Goal: Communication & Community: Answer question/provide support

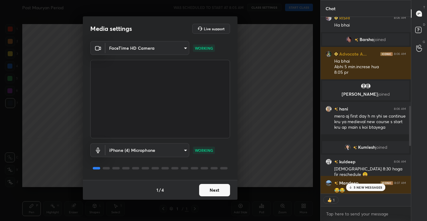
scroll to position [2, 2]
click at [165, 149] on body "1 2 3 4 5 6 7 C X Z C X Z E E Erase all H H Post Mauryan Period WAS SCHEDULED T…" at bounding box center [213, 110] width 427 height 221
type textarea "x"
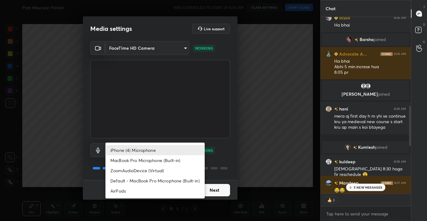
click at [153, 191] on li "AirPods" at bounding box center [154, 191] width 99 height 10
type input "483fa830f433fd6c98a3d3f75d5d899d99d5436cae465fd05eb628fd494c1e0b"
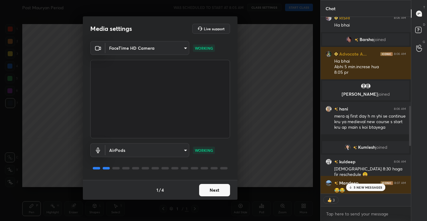
click at [222, 190] on button "Next" at bounding box center [214, 190] width 31 height 12
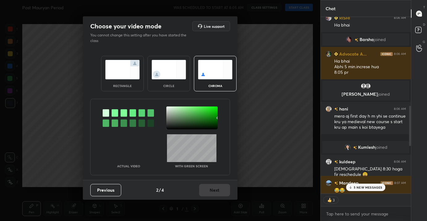
click at [105, 80] on div "rectangle" at bounding box center [122, 74] width 43 height 36
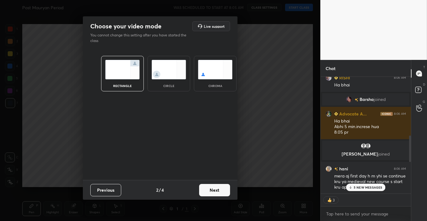
click at [215, 191] on button "Next" at bounding box center [214, 190] width 31 height 12
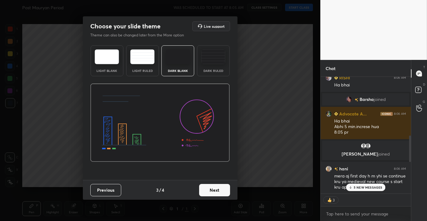
click at [215, 191] on button "Next" at bounding box center [214, 190] width 31 height 12
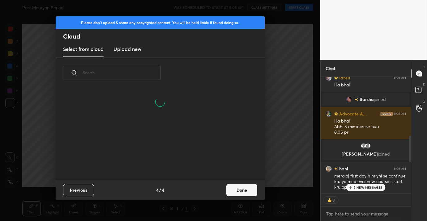
click at [130, 49] on h3 "Upload new" at bounding box center [127, 48] width 28 height 7
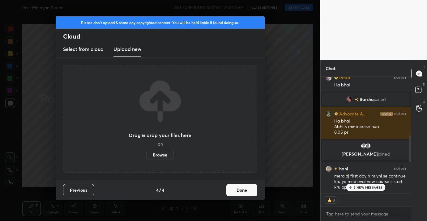
click at [247, 193] on button "Done" at bounding box center [241, 190] width 31 height 12
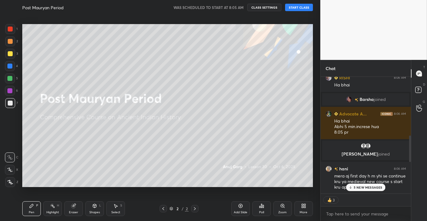
click at [299, 209] on div "More" at bounding box center [303, 209] width 19 height 15
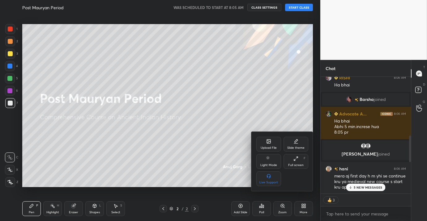
click at [296, 161] on div "Full screen F" at bounding box center [296, 161] width 25 height 15
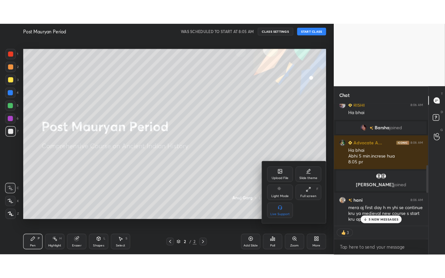
scroll to position [2, 2]
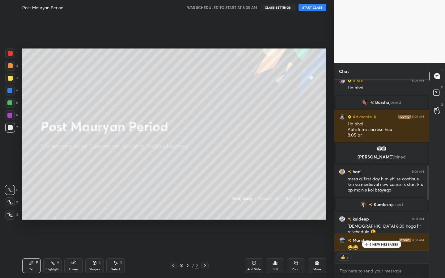
click at [379, 221] on p "6 NEW MESSAGES" at bounding box center [384, 245] width 29 height 4
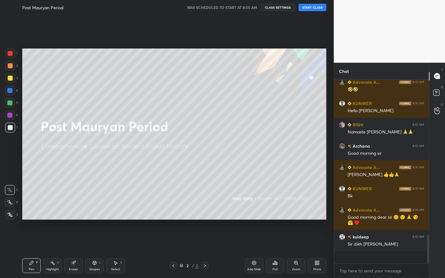
scroll to position [934, 0]
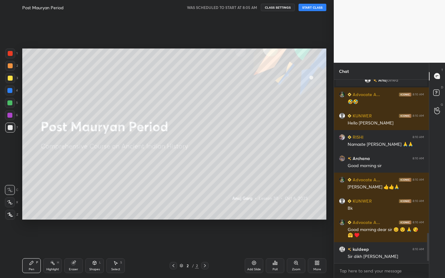
click at [316, 6] on button "START CLASS" at bounding box center [313, 7] width 28 height 7
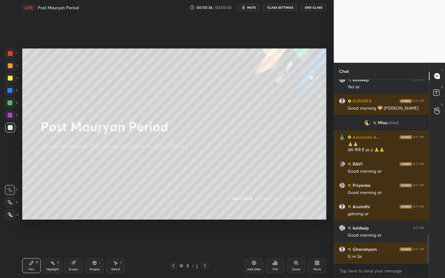
scroll to position [1007, 0]
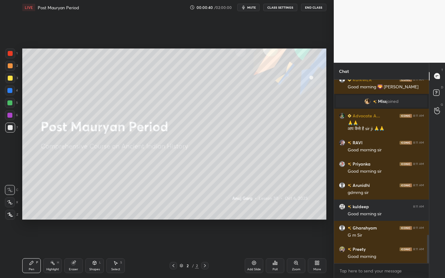
click at [11, 217] on div at bounding box center [10, 215] width 10 height 10
click at [103, 221] on div "Shapes L" at bounding box center [94, 266] width 19 height 15
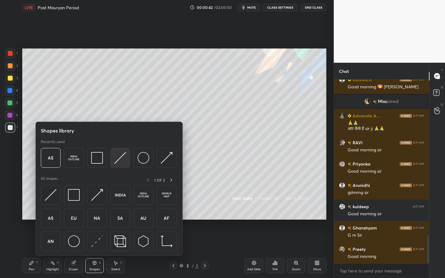
click at [126, 158] on div at bounding box center [120, 158] width 20 height 20
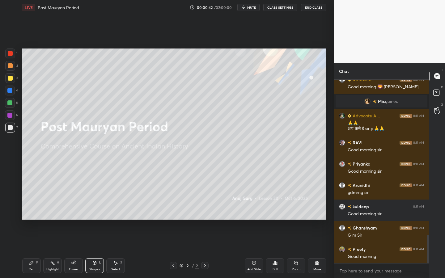
scroll to position [1028, 0]
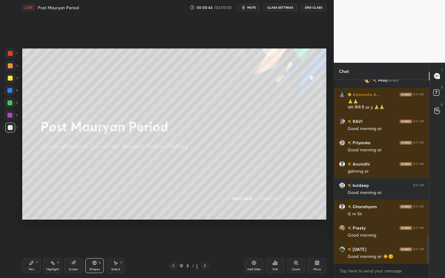
click at [12, 79] on div at bounding box center [10, 78] width 5 height 5
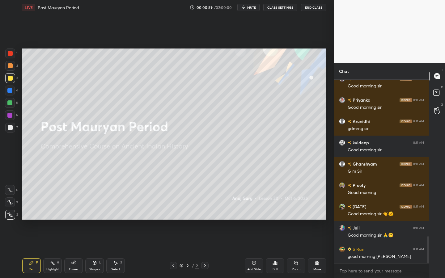
scroll to position [1086, 0]
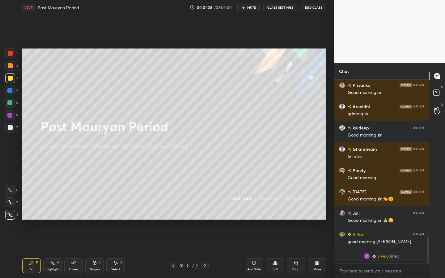
click at [9, 128] on div at bounding box center [10, 127] width 5 height 5
click at [9, 101] on div at bounding box center [9, 103] width 5 height 5
click at [93, 221] on div "Shapes L" at bounding box center [94, 266] width 19 height 15
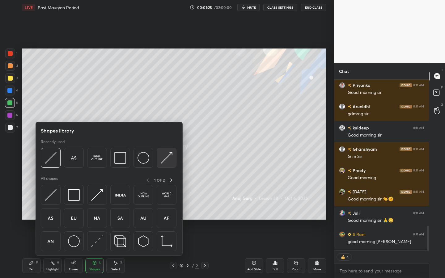
click at [173, 158] on div at bounding box center [167, 158] width 20 height 20
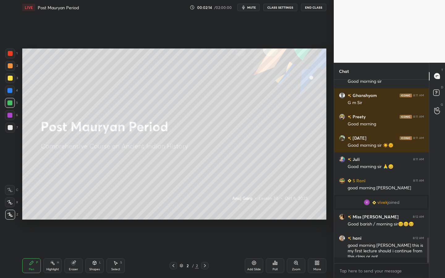
scroll to position [1077, 0]
click at [13, 77] on div at bounding box center [10, 78] width 10 height 10
drag, startPoint x: 97, startPoint y: 265, endPoint x: 97, endPoint y: 259, distance: 5.3
click at [97, 221] on div "Shapes L" at bounding box center [94, 266] width 19 height 15
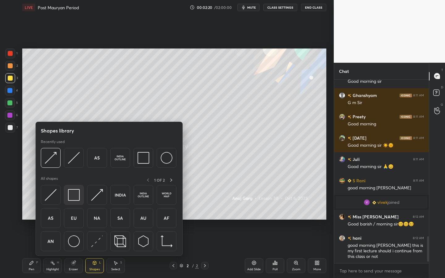
click at [75, 195] on img at bounding box center [74, 195] width 12 height 12
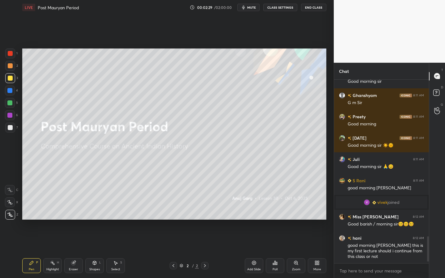
click at [91, 221] on div "Shapes L" at bounding box center [94, 266] width 19 height 15
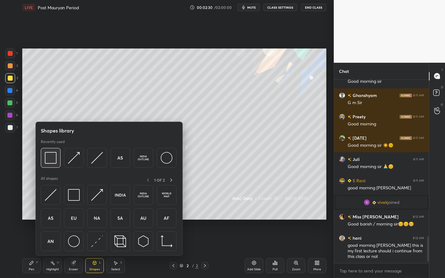
click at [55, 157] on img at bounding box center [51, 158] width 12 height 12
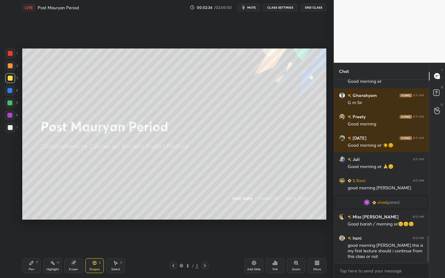
click at [253, 221] on div "Add Slide" at bounding box center [254, 266] width 19 height 15
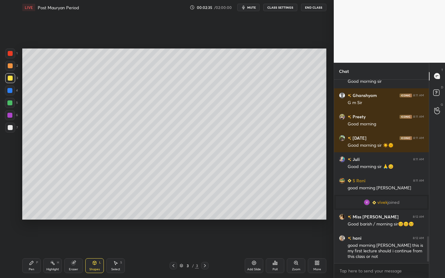
click at [99, 221] on div "Shapes" at bounding box center [94, 269] width 11 height 3
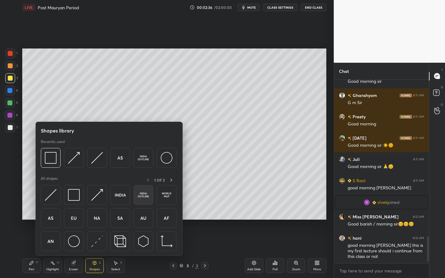
click at [143, 195] on img at bounding box center [144, 195] width 12 height 12
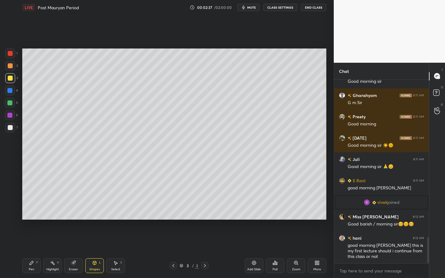
scroll to position [1099, 0]
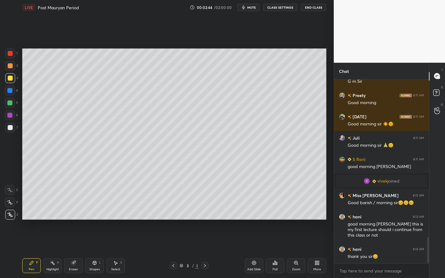
drag, startPoint x: 8, startPoint y: 130, endPoint x: 19, endPoint y: 125, distance: 11.5
click at [9, 130] on div at bounding box center [10, 128] width 10 height 10
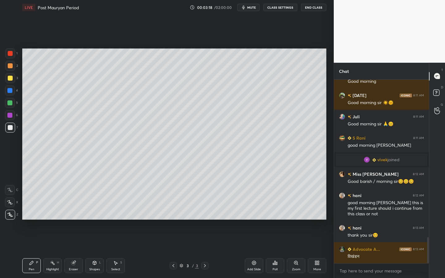
scroll to position [1141, 0]
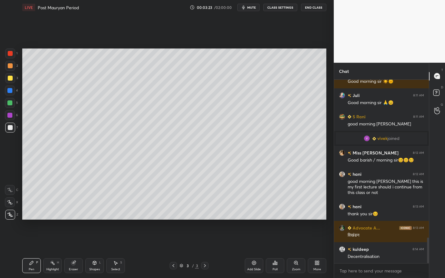
click at [11, 102] on div at bounding box center [9, 103] width 5 height 5
click at [257, 221] on div "Add Slide" at bounding box center [254, 266] width 19 height 15
click at [92, 221] on div "Shapes L" at bounding box center [94, 266] width 19 height 15
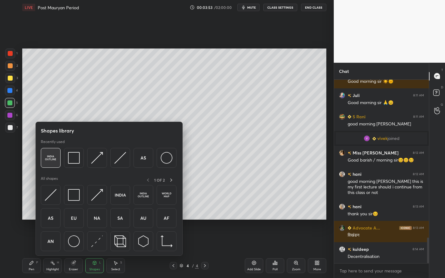
click at [52, 161] on img at bounding box center [51, 158] width 12 height 12
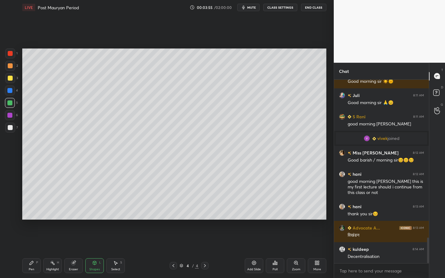
drag, startPoint x: 10, startPoint y: 77, endPoint x: 21, endPoint y: 76, distance: 11.2
click at [10, 77] on div at bounding box center [10, 78] width 5 height 5
click at [9, 128] on div at bounding box center [10, 127] width 5 height 5
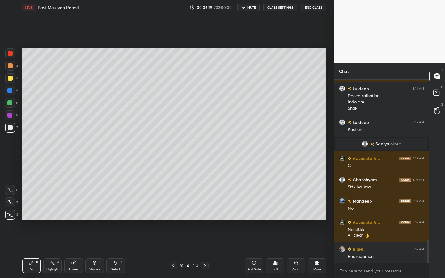
scroll to position [1277, 0]
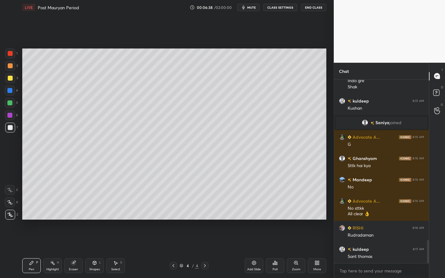
click at [75, 221] on div "Eraser" at bounding box center [73, 266] width 19 height 15
click at [11, 203] on icon at bounding box center [9, 202] width 5 height 5
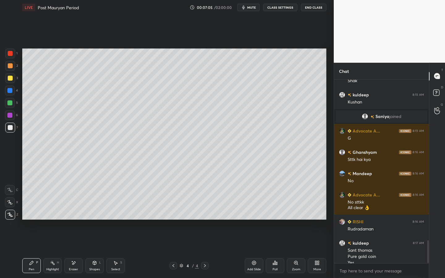
scroll to position [1289, 0]
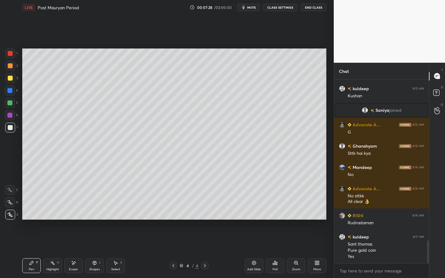
click at [10, 80] on div at bounding box center [10, 78] width 5 height 5
click at [97, 221] on div "Shapes" at bounding box center [94, 269] width 11 height 3
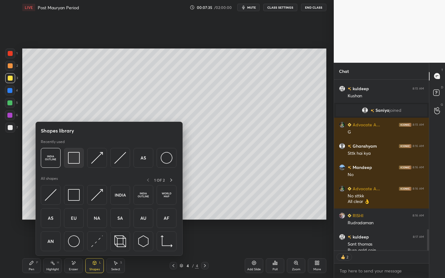
click at [78, 155] on img at bounding box center [74, 158] width 12 height 12
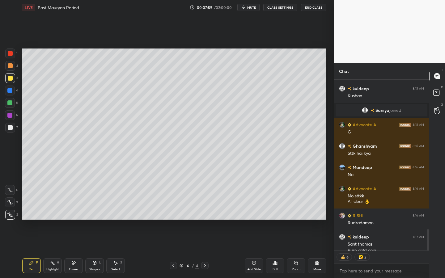
click at [8, 103] on div at bounding box center [9, 103] width 5 height 5
click at [92, 221] on div "Shapes L" at bounding box center [94, 266] width 19 height 15
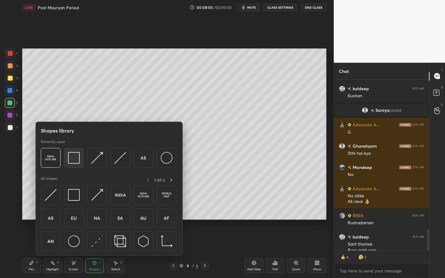
click at [75, 158] on img at bounding box center [74, 158] width 12 height 12
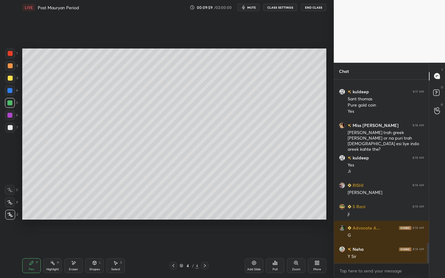
scroll to position [1467, 0]
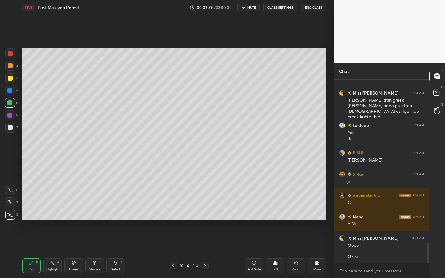
click at [263, 221] on div "Add Slide" at bounding box center [254, 266] width 19 height 15
click at [10, 78] on div at bounding box center [10, 78] width 5 height 5
click at [95, 221] on icon at bounding box center [94, 263] width 5 height 5
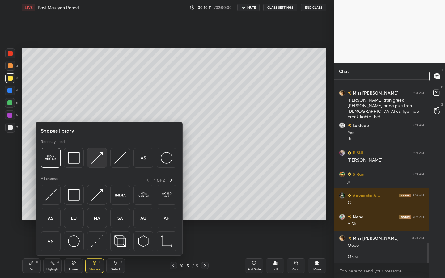
click at [92, 158] on img at bounding box center [97, 158] width 12 height 12
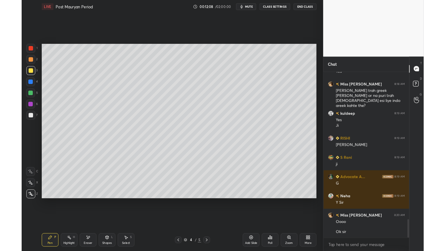
scroll to position [1482, 0]
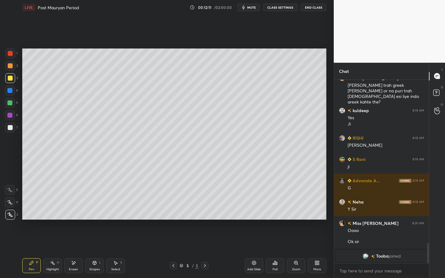
click at [312, 221] on div "More" at bounding box center [317, 266] width 19 height 15
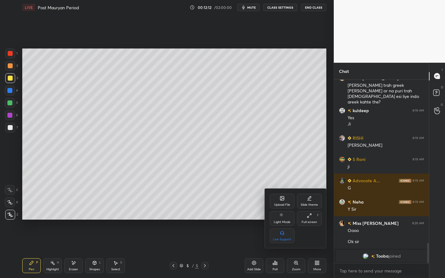
click at [286, 205] on div "Upload File" at bounding box center [282, 204] width 16 height 3
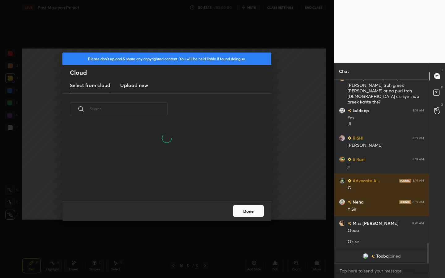
click at [146, 85] on h3 "Upload new" at bounding box center [134, 85] width 28 height 7
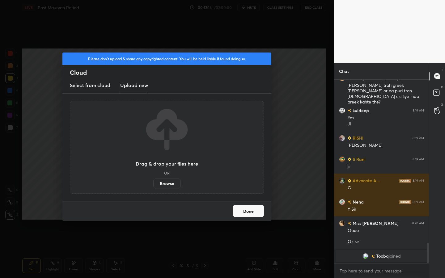
click at [171, 186] on label "Browse" at bounding box center [167, 184] width 28 height 10
click at [153, 186] on input "Browse" at bounding box center [153, 184] width 0 height 10
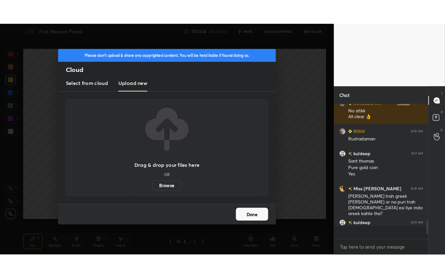
scroll to position [1517, 0]
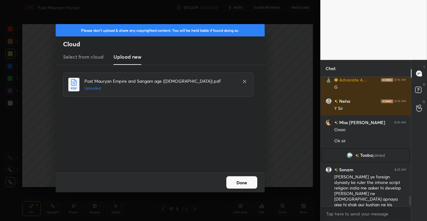
click at [245, 185] on button "Done" at bounding box center [241, 183] width 31 height 12
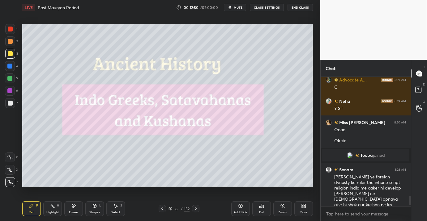
click at [305, 207] on icon at bounding box center [305, 208] width 2 height 2
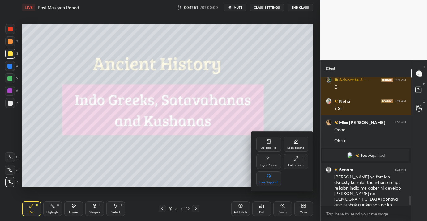
click at [297, 166] on div "Full screen" at bounding box center [295, 165] width 15 height 3
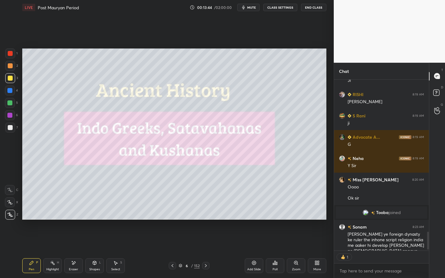
scroll to position [2, 2]
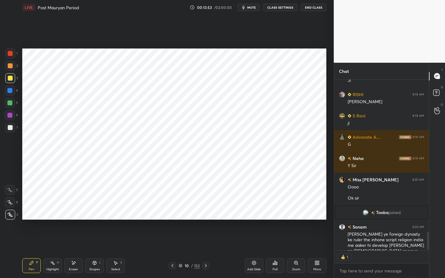
click at [199, 221] on div "152" at bounding box center [197, 266] width 6 height 6
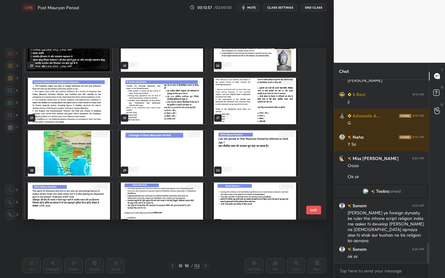
scroll to position [349, 0]
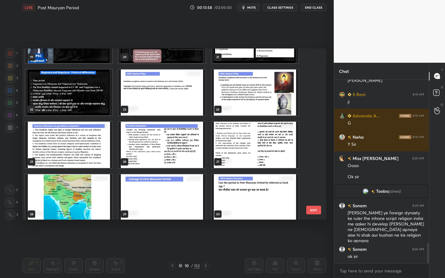
click at [166, 154] on img "grid" at bounding box center [161, 145] width 87 height 46
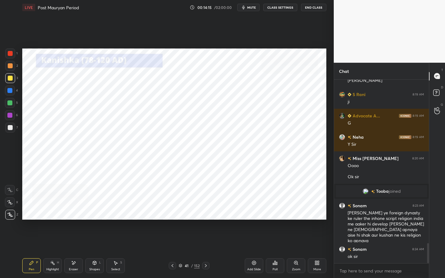
click at [12, 56] on div at bounding box center [10, 54] width 10 height 10
click at [97, 221] on div "Shapes L" at bounding box center [94, 266] width 19 height 15
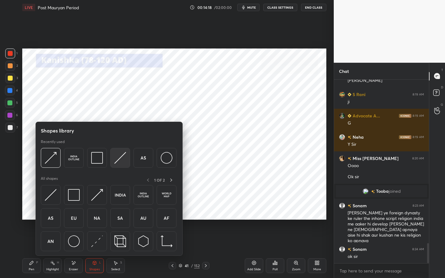
click at [124, 156] on img at bounding box center [120, 158] width 12 height 12
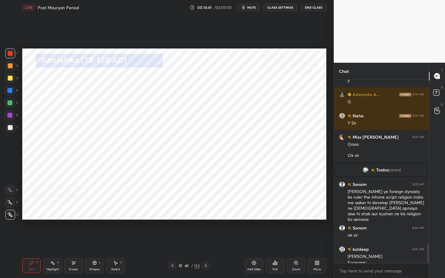
scroll to position [1534, 0]
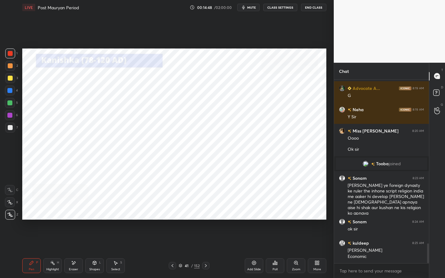
click at [195, 221] on div "152" at bounding box center [197, 266] width 6 height 6
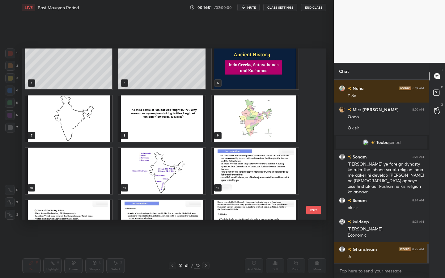
scroll to position [54, 0]
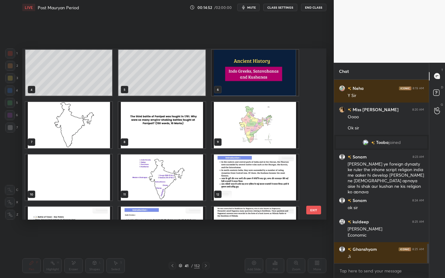
click at [182, 175] on img "grid" at bounding box center [161, 178] width 87 height 46
click at [169, 145] on img "grid" at bounding box center [161, 125] width 87 height 46
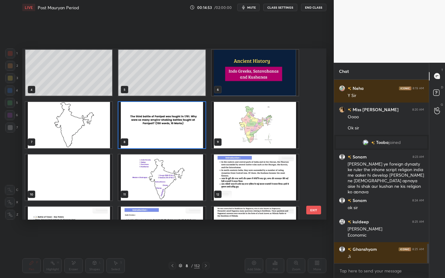
click at [169, 145] on img "grid" at bounding box center [161, 125] width 87 height 46
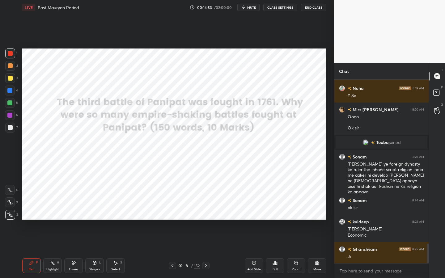
scroll to position [0, 0]
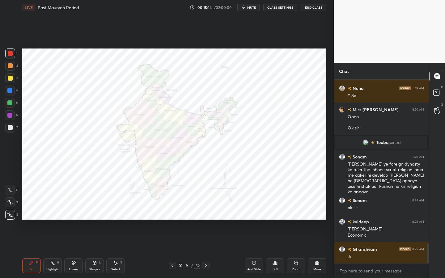
click at [297, 221] on icon at bounding box center [296, 263] width 5 height 5
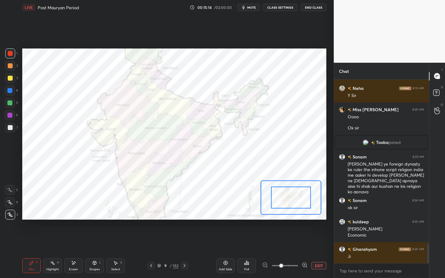
click at [296, 221] on span at bounding box center [285, 265] width 26 height 9
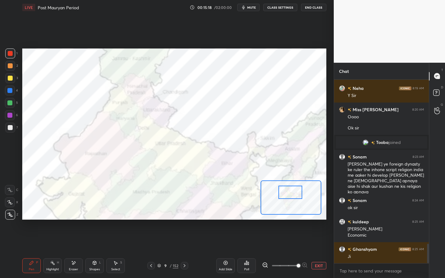
drag, startPoint x: 293, startPoint y: 196, endPoint x: 292, endPoint y: 191, distance: 4.4
click at [292, 191] on div at bounding box center [291, 192] width 24 height 13
click at [312, 221] on button "EXIT" at bounding box center [319, 265] width 15 height 7
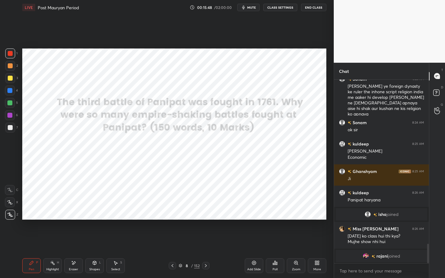
scroll to position [1574, 0]
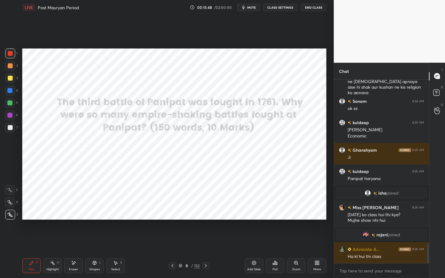
click at [87, 221] on div "Shapes L" at bounding box center [94, 266] width 19 height 15
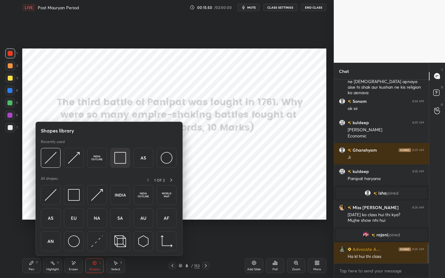
click at [113, 158] on div at bounding box center [120, 158] width 20 height 20
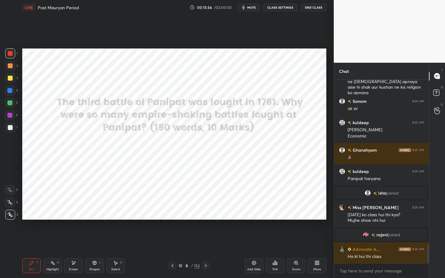
drag, startPoint x: 6, startPoint y: 92, endPoint x: 19, endPoint y: 94, distance: 14.0
click at [6, 92] on div at bounding box center [10, 91] width 10 height 10
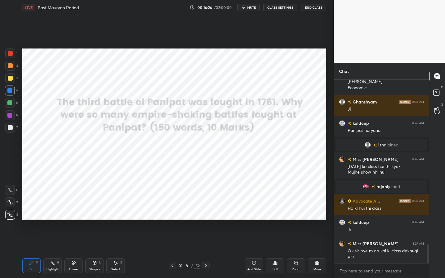
scroll to position [1643, 0]
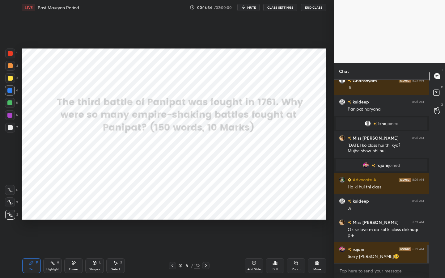
click at [256, 221] on icon at bounding box center [254, 263] width 5 height 5
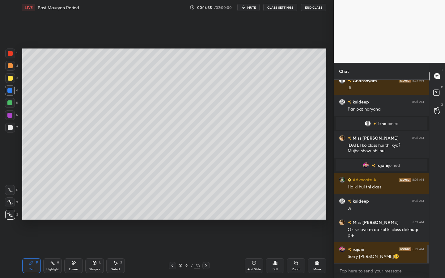
click at [13, 81] on div at bounding box center [10, 78] width 10 height 10
click at [121, 221] on div "S" at bounding box center [121, 262] width 2 height 3
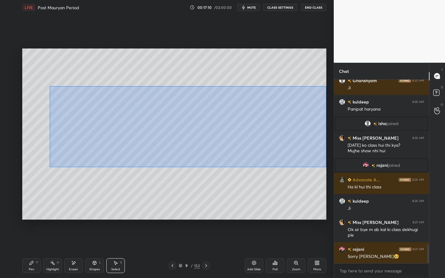
drag, startPoint x: 54, startPoint y: 88, endPoint x: 320, endPoint y: 166, distance: 277.2
click at [326, 168] on div "0 ° Undo Copy Duplicate Duplicate to new slide Delete" at bounding box center [174, 134] width 304 height 171
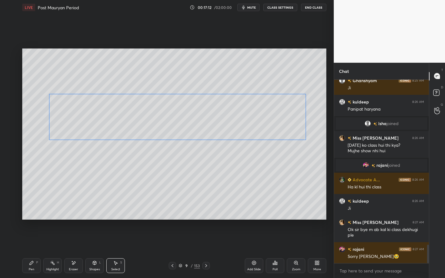
drag, startPoint x: 304, startPoint y: 141, endPoint x: 292, endPoint y: 139, distance: 12.9
click at [293, 138] on div "0 ° Undo Copy Duplicate Duplicate to new slide Delete" at bounding box center [174, 134] width 304 height 171
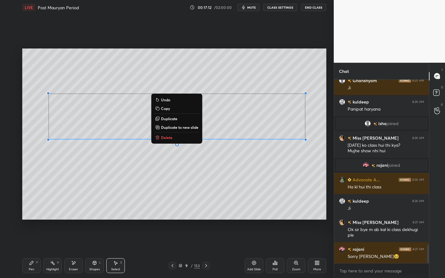
click at [288, 182] on div "0 ° Undo Copy Duplicate Duplicate to new slide Delete" at bounding box center [174, 134] width 304 height 171
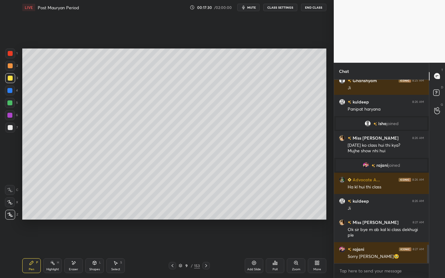
click at [90, 221] on div "Shapes L" at bounding box center [94, 266] width 19 height 15
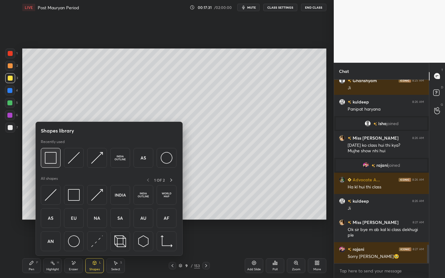
click at [57, 159] on div at bounding box center [51, 158] width 20 height 20
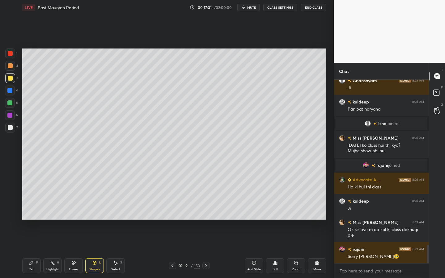
click at [7, 129] on div at bounding box center [10, 128] width 10 height 10
click at [259, 221] on div "Add Slide" at bounding box center [254, 266] width 19 height 15
click at [96, 221] on div "Shapes" at bounding box center [94, 269] width 11 height 3
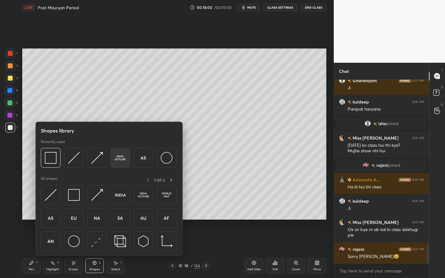
scroll to position [1665, 0]
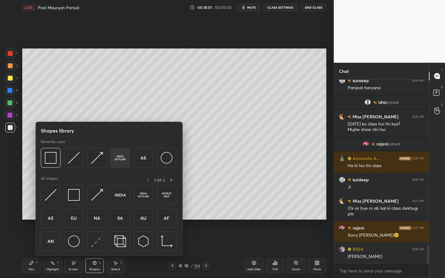
click at [122, 158] on img at bounding box center [120, 158] width 12 height 12
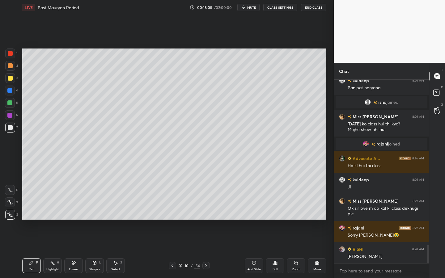
click at [13, 78] on div at bounding box center [10, 78] width 10 height 10
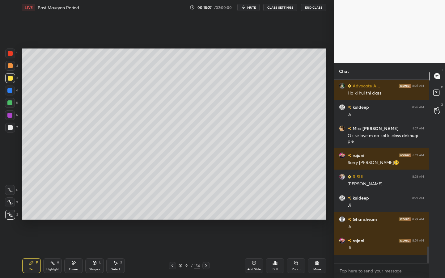
scroll to position [1729, 0]
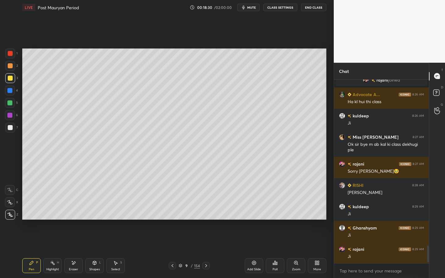
click at [98, 221] on div "Shapes L" at bounding box center [94, 266] width 19 height 15
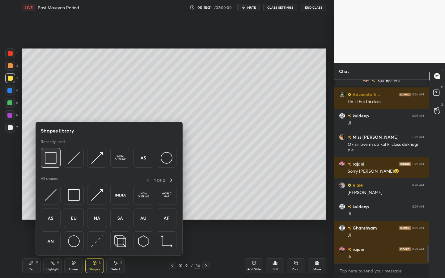
click at [42, 160] on div at bounding box center [51, 158] width 20 height 20
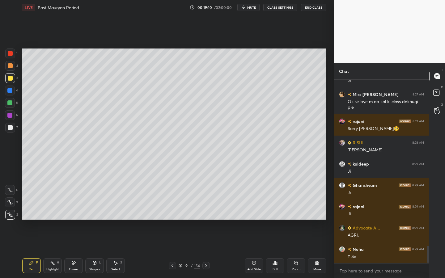
scroll to position [1793, 0]
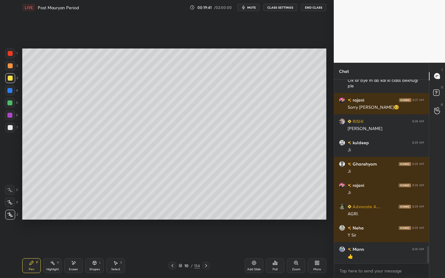
click at [96, 221] on div "Shapes" at bounding box center [94, 269] width 11 height 3
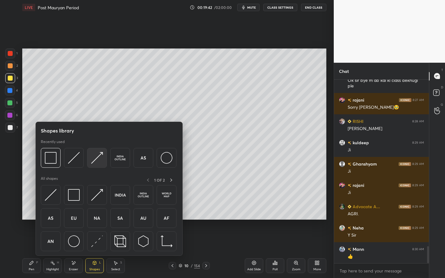
click at [96, 160] on img at bounding box center [97, 158] width 12 height 12
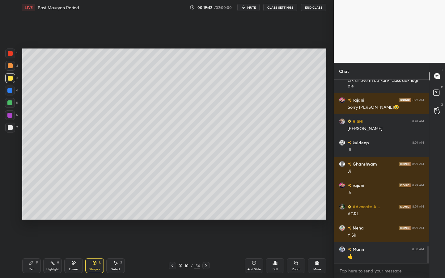
click at [11, 104] on div at bounding box center [9, 103] width 5 height 5
click at [251, 221] on div "Add Slide" at bounding box center [254, 266] width 19 height 15
click at [94, 221] on div "Shapes L" at bounding box center [94, 266] width 19 height 15
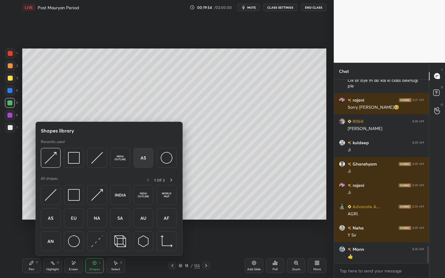
click at [143, 157] on img at bounding box center [144, 158] width 12 height 12
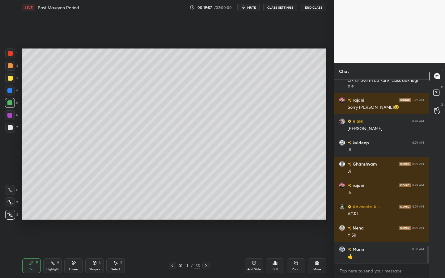
click at [296, 221] on icon at bounding box center [295, 262] width 3 height 3
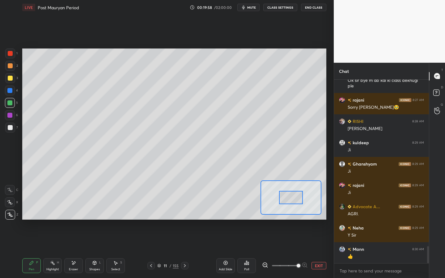
click at [297, 221] on span at bounding box center [299, 266] width 4 height 4
drag, startPoint x: 292, startPoint y: 198, endPoint x: 286, endPoint y: 203, distance: 7.9
click at [286, 203] on div at bounding box center [284, 202] width 24 height 13
click at [15, 187] on div "C" at bounding box center [11, 190] width 13 height 10
drag, startPoint x: 8, startPoint y: 77, endPoint x: 15, endPoint y: 77, distance: 7.4
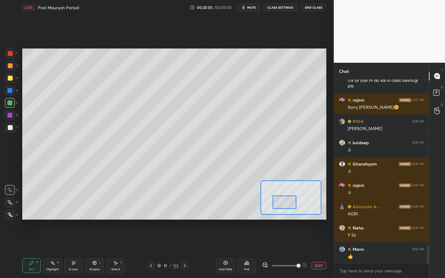
click at [8, 77] on div at bounding box center [10, 78] width 5 height 5
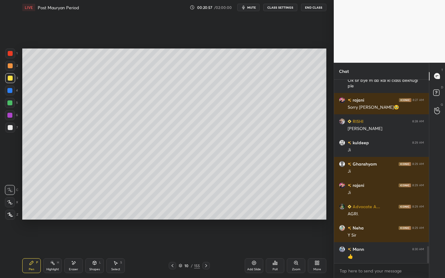
click at [122, 221] on div "Select S" at bounding box center [115, 266] width 19 height 15
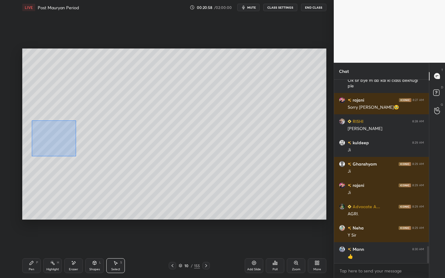
drag, startPoint x: 32, startPoint y: 120, endPoint x: 75, endPoint y: 156, distance: 56.3
click at [76, 156] on div "0 ° Undo Copy Duplicate Duplicate to new slide Delete" at bounding box center [174, 134] width 304 height 171
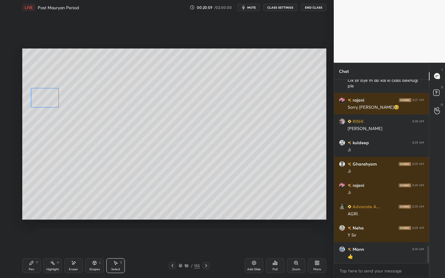
drag, startPoint x: 48, startPoint y: 118, endPoint x: 50, endPoint y: 110, distance: 8.4
click at [45, 96] on div "0 ° Undo Copy Duplicate Duplicate to new slide Delete" at bounding box center [174, 134] width 304 height 171
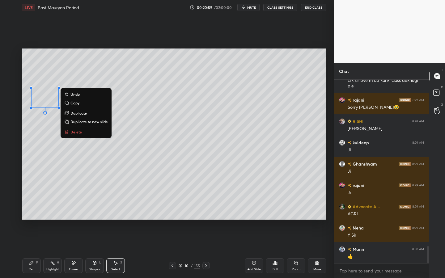
click at [60, 165] on div "0 ° Undo Copy Duplicate Duplicate to new slide Delete" at bounding box center [174, 134] width 304 height 171
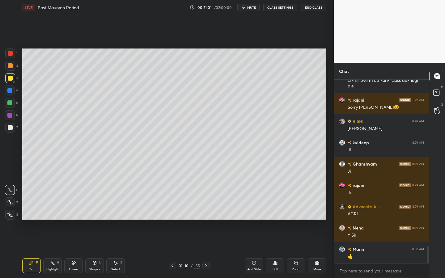
click at [9, 212] on div at bounding box center [10, 215] width 10 height 10
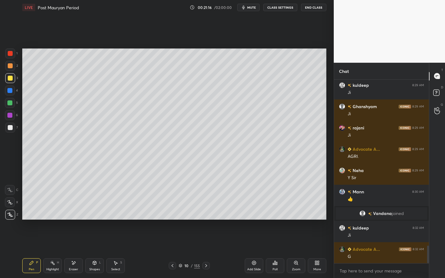
scroll to position [1766, 0]
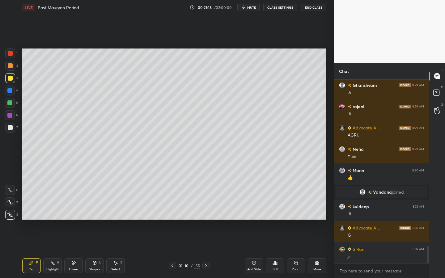
click at [75, 221] on icon at bounding box center [73, 263] width 5 height 5
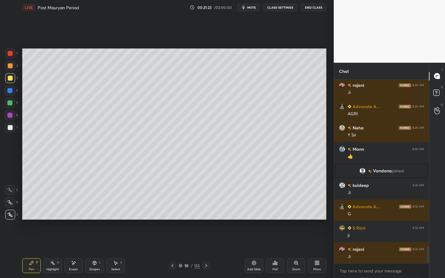
click at [95, 221] on div "Shapes L" at bounding box center [94, 266] width 19 height 15
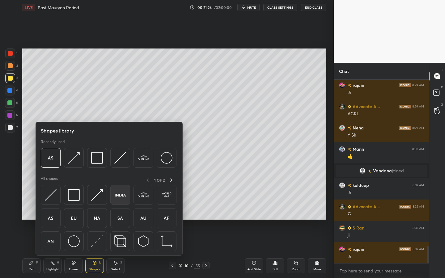
click at [120, 188] on div at bounding box center [120, 195] width 20 height 20
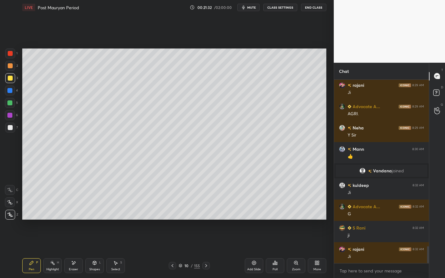
click at [117, 221] on icon at bounding box center [115, 264] width 3 height 4
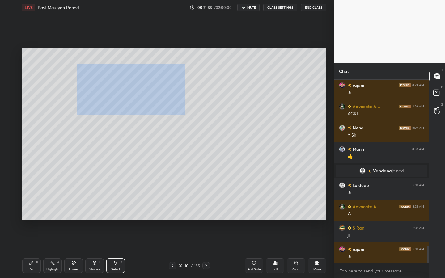
drag, startPoint x: 77, startPoint y: 64, endPoint x: 168, endPoint y: 103, distance: 99.5
click at [183, 114] on div "0 ° Undo Copy Duplicate Duplicate to new slide Delete" at bounding box center [174, 134] width 304 height 171
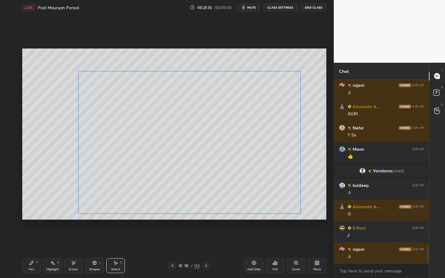
drag, startPoint x: 138, startPoint y: 79, endPoint x: 138, endPoint y: 83, distance: 3.1
click at [137, 83] on div "0 ° Undo Copy Duplicate Duplicate to new slide Delete" at bounding box center [174, 134] width 304 height 171
click at [304, 118] on div "0 ° Undo Copy Duplicate Duplicate to new slide Delete" at bounding box center [174, 134] width 304 height 171
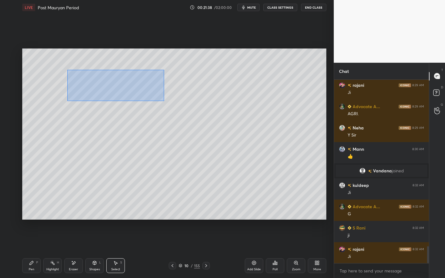
drag, startPoint x: 80, startPoint y: 72, endPoint x: 163, endPoint y: 100, distance: 87.7
click at [164, 101] on div "0 ° Undo Copy Duplicate Duplicate to new slide Delete" at bounding box center [174, 134] width 304 height 171
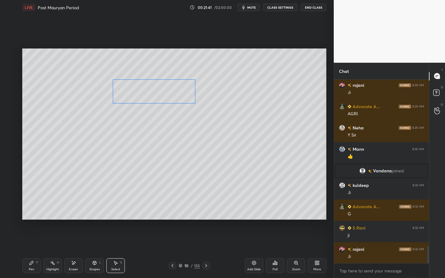
scroll to position [1802, 0]
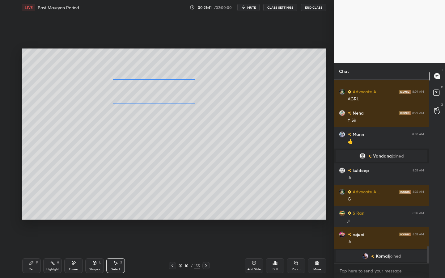
drag, startPoint x: 119, startPoint y: 83, endPoint x: 154, endPoint y: 91, distance: 36.0
click at [154, 91] on div "0 ° Undo Copy Duplicate Duplicate to new slide Delete" at bounding box center [174, 134] width 304 height 171
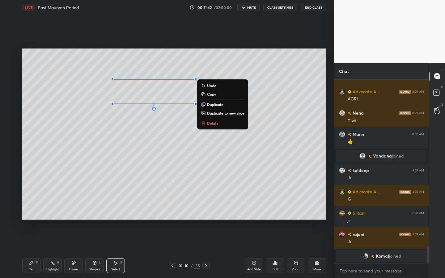
click at [304, 164] on div "0 ° Undo Copy Duplicate Duplicate to new slide Delete" at bounding box center [174, 134] width 304 height 171
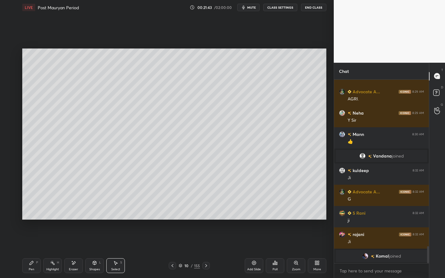
click at [293, 221] on div "Zoom" at bounding box center [296, 266] width 19 height 15
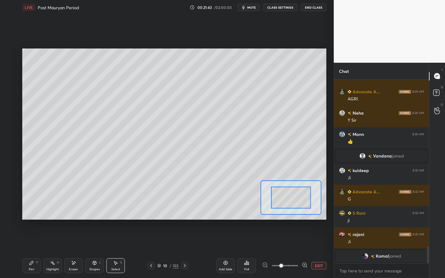
click at [293, 221] on span at bounding box center [285, 265] width 26 height 9
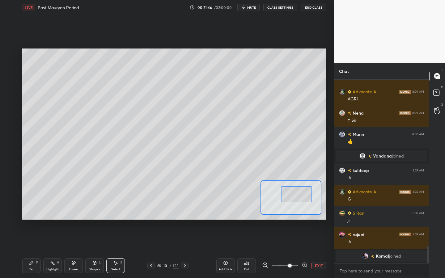
drag, startPoint x: 288, startPoint y: 201, endPoint x: 293, endPoint y: 197, distance: 6.2
click at [293, 197] on div at bounding box center [297, 194] width 30 height 16
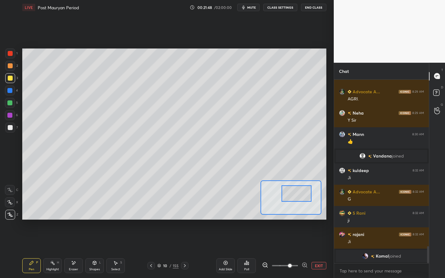
click at [11, 201] on icon at bounding box center [10, 202] width 6 height 4
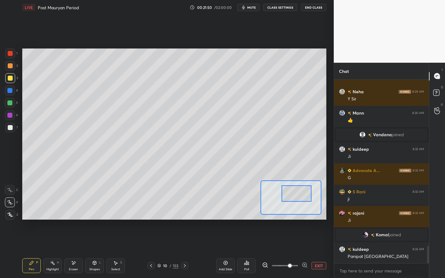
scroll to position [1755, 0]
drag, startPoint x: 307, startPoint y: 194, endPoint x: 302, endPoint y: 193, distance: 4.5
click at [302, 193] on div at bounding box center [292, 192] width 30 height 16
click at [96, 221] on icon at bounding box center [94, 263] width 5 height 5
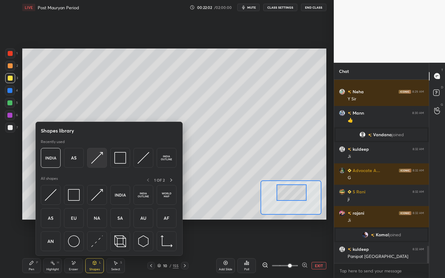
click at [92, 152] on img at bounding box center [97, 158] width 12 height 12
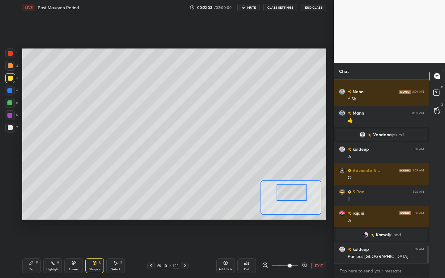
click at [9, 128] on div at bounding box center [10, 127] width 5 height 5
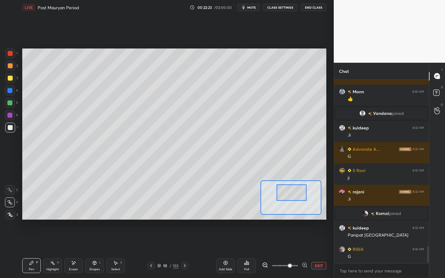
scroll to position [2, 2]
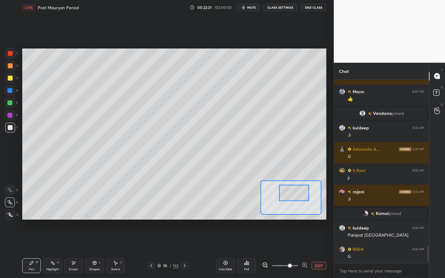
drag, startPoint x: 291, startPoint y: 195, endPoint x: 295, endPoint y: 195, distance: 3.7
click at [295, 195] on div at bounding box center [294, 193] width 30 height 16
drag, startPoint x: 301, startPoint y: 199, endPoint x: 304, endPoint y: 201, distance: 3.5
click at [304, 201] on div at bounding box center [299, 194] width 30 height 16
drag, startPoint x: 302, startPoint y: 194, endPoint x: 299, endPoint y: 201, distance: 7.5
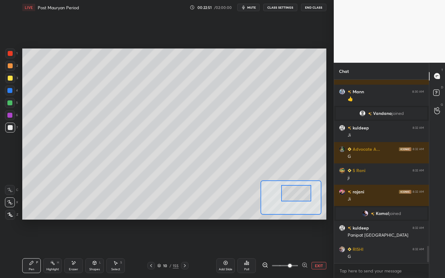
click at [299, 193] on div at bounding box center [296, 193] width 30 height 16
click at [280, 221] on span at bounding box center [285, 265] width 26 height 9
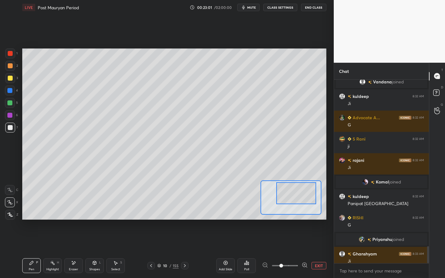
scroll to position [1796, 0]
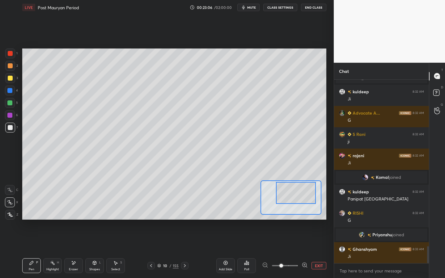
click at [299, 195] on div at bounding box center [296, 193] width 40 height 22
click at [10, 104] on div at bounding box center [9, 103] width 5 height 5
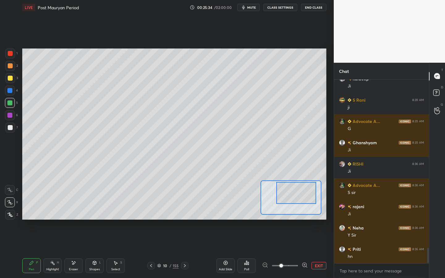
scroll to position [2009, 0]
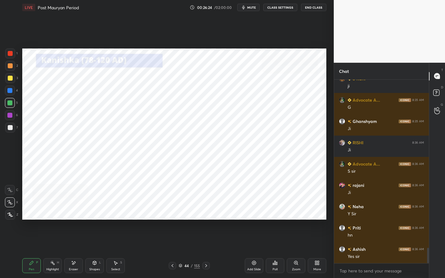
click at [12, 54] on div at bounding box center [10, 53] width 5 height 5
click at [15, 216] on div at bounding box center [10, 215] width 10 height 10
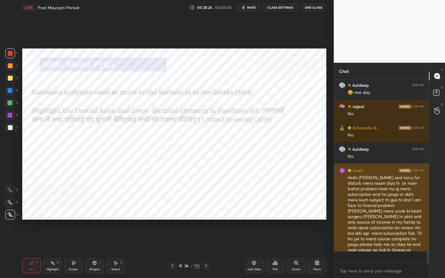
scroll to position [2247, 0]
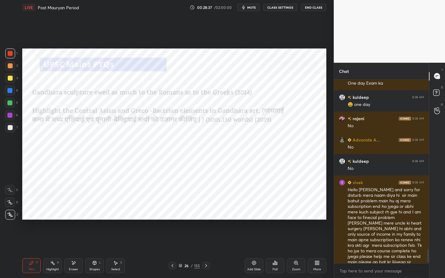
click at [255, 221] on icon at bounding box center [254, 263] width 5 height 5
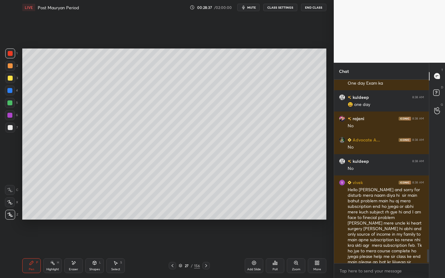
click at [95, 221] on icon at bounding box center [94, 263] width 5 height 5
click at [10, 79] on div at bounding box center [10, 78] width 5 height 5
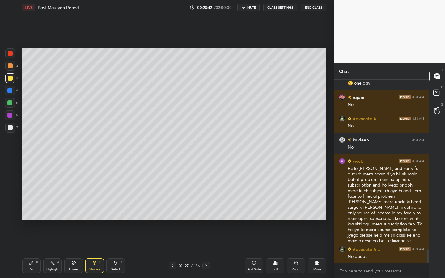
click at [94, 221] on icon at bounding box center [94, 263] width 3 height 4
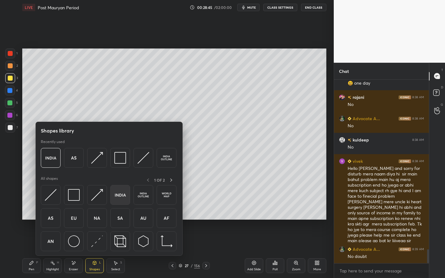
scroll to position [2289, 0]
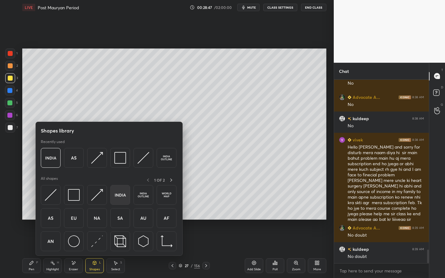
click at [126, 195] on img at bounding box center [120, 195] width 12 height 12
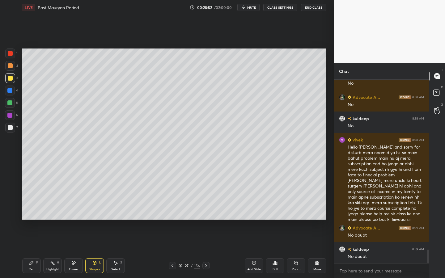
drag, startPoint x: 91, startPoint y: 266, endPoint x: 94, endPoint y: 259, distance: 7.9
click at [91, 221] on div "Shapes L" at bounding box center [94, 266] width 19 height 15
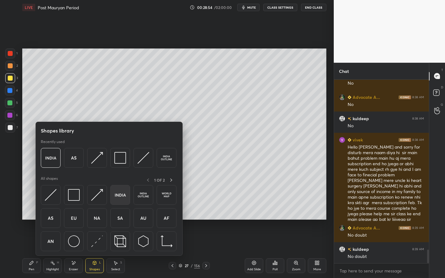
click at [116, 197] on img at bounding box center [120, 195] width 12 height 12
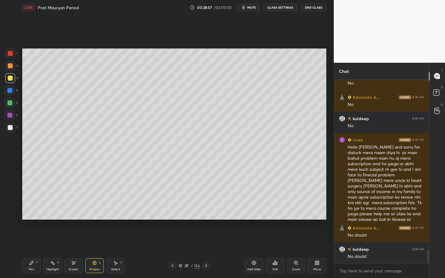
click at [96, 221] on div "Shapes" at bounding box center [94, 269] width 11 height 3
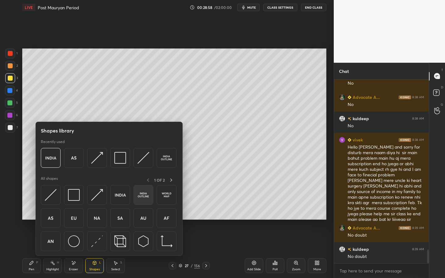
click at [139, 192] on img at bounding box center [144, 195] width 12 height 12
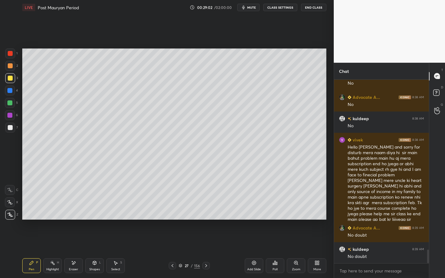
scroll to position [2316, 0]
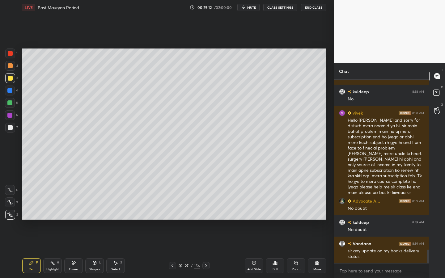
click at [7, 127] on div at bounding box center [10, 128] width 10 height 10
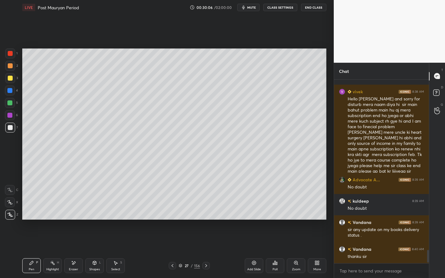
scroll to position [2338, 0]
click at [259, 221] on div "Add Slide" at bounding box center [254, 266] width 19 height 15
click at [94, 221] on icon at bounding box center [94, 263] width 3 height 4
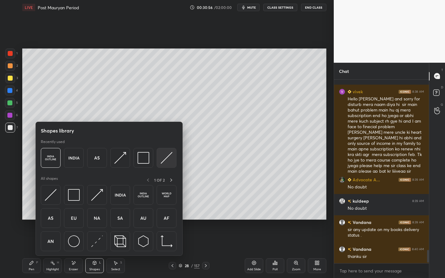
click at [169, 157] on img at bounding box center [167, 158] width 12 height 12
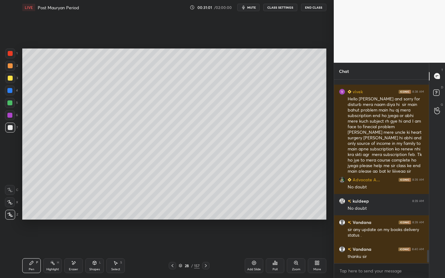
drag, startPoint x: 10, startPoint y: 77, endPoint x: 22, endPoint y: 85, distance: 13.9
click at [10, 78] on div at bounding box center [10, 78] width 5 height 5
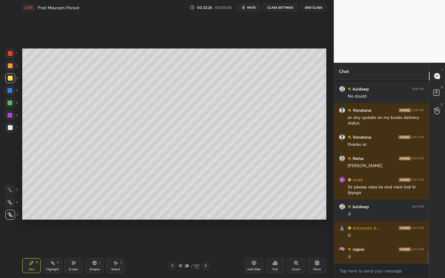
scroll to position [2488, 0]
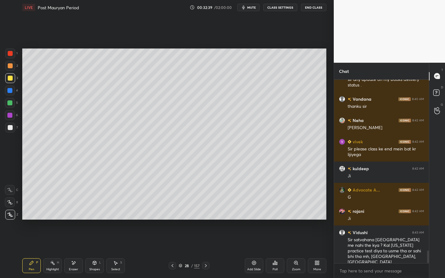
click at [327, 182] on div "Setting up your live class Poll for secs No correct answer Start poll" at bounding box center [174, 134] width 309 height 239
click at [326, 183] on div "Setting up your live class Poll for secs No correct answer Start poll" at bounding box center [174, 134] width 309 height 239
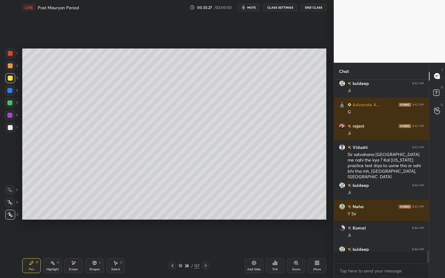
scroll to position [2573, 0]
click at [259, 221] on div "Add Slide" at bounding box center [254, 266] width 19 height 15
click at [8, 129] on div at bounding box center [10, 127] width 5 height 5
click at [94, 221] on icon at bounding box center [94, 262] width 3 height 1
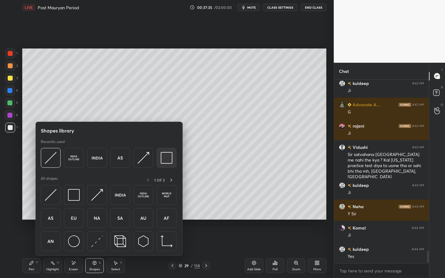
click at [164, 157] on img at bounding box center [167, 158] width 12 height 12
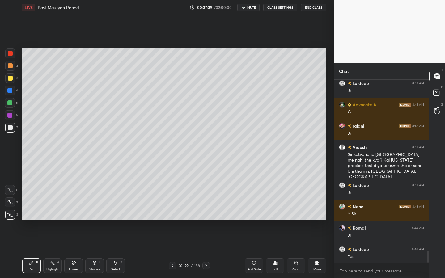
click at [90, 221] on div "Shapes" at bounding box center [94, 269] width 11 height 3
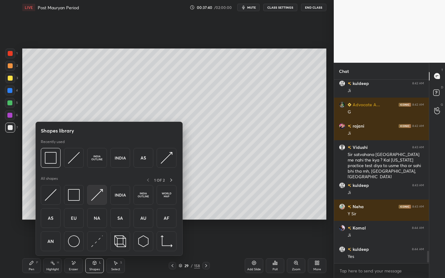
click at [97, 189] on div at bounding box center [97, 195] width 20 height 20
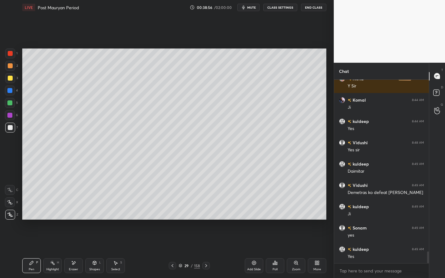
scroll to position [2723, 0]
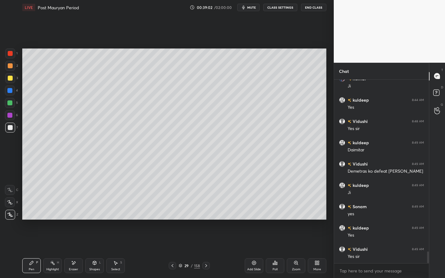
click at [190, 221] on div "29 / 158" at bounding box center [189, 266] width 21 height 6
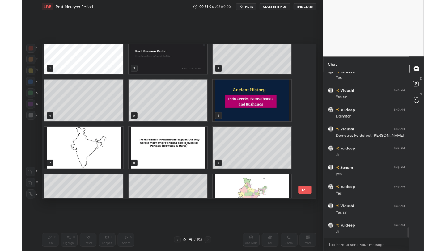
scroll to position [0, 0]
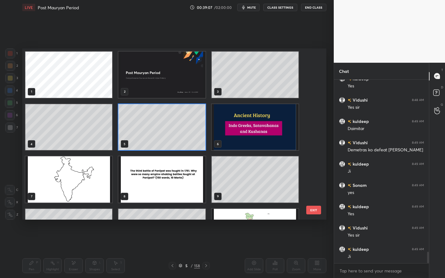
click at [187, 179] on img "grid" at bounding box center [161, 179] width 87 height 46
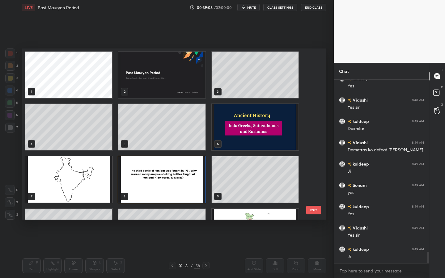
click at [187, 179] on img "grid" at bounding box center [161, 179] width 87 height 46
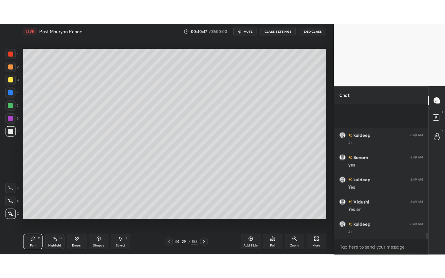
scroll to position [2672, 0]
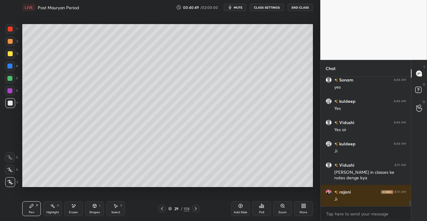
click at [305, 206] on icon at bounding box center [303, 206] width 5 height 5
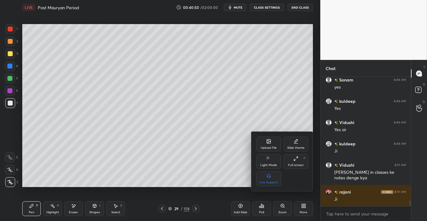
click at [264, 140] on div "Upload File" at bounding box center [268, 144] width 25 height 15
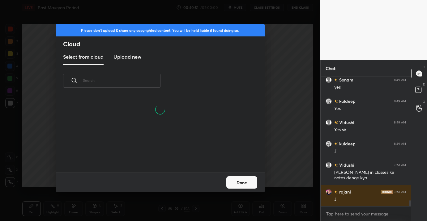
click at [132, 55] on h3 "Upload new" at bounding box center [127, 56] width 28 height 7
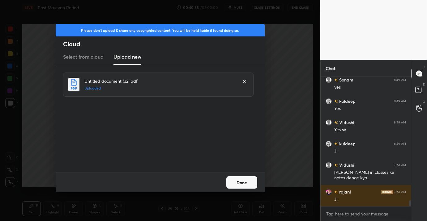
click at [237, 181] on button "Done" at bounding box center [241, 183] width 31 height 12
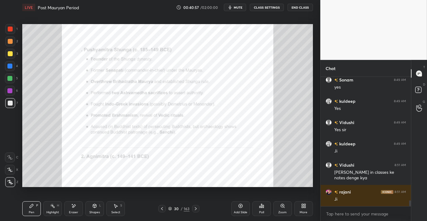
click at [304, 207] on icon at bounding box center [303, 206] width 5 height 5
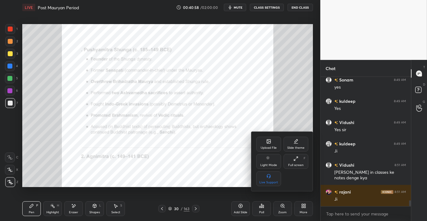
click at [298, 159] on icon at bounding box center [295, 158] width 5 height 5
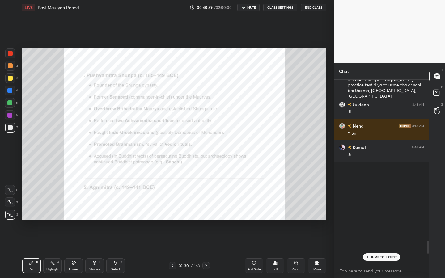
scroll to position [2336, 0]
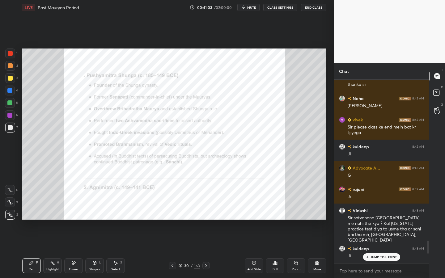
click at [294, 221] on div "Zoom" at bounding box center [296, 269] width 8 height 3
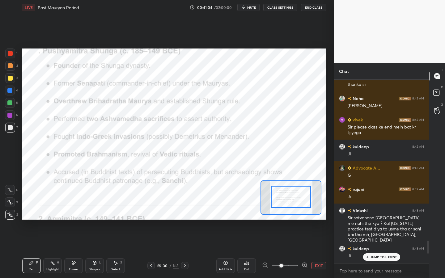
drag, startPoint x: 294, startPoint y: 199, endPoint x: 295, endPoint y: 196, distance: 3.8
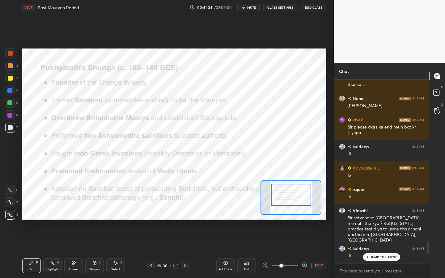
click at [295, 195] on div at bounding box center [292, 195] width 40 height 22
click at [11, 54] on div at bounding box center [10, 53] width 5 height 5
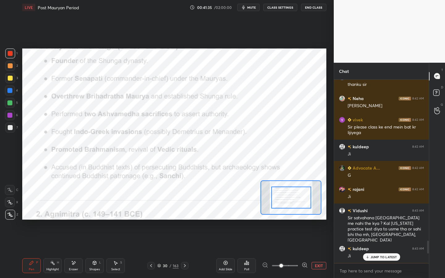
drag, startPoint x: 292, startPoint y: 197, endPoint x: 293, endPoint y: 200, distance: 3.1
click at [293, 200] on div at bounding box center [292, 198] width 40 height 22
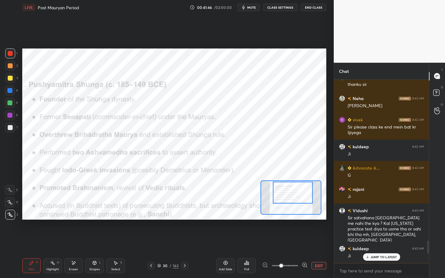
drag, startPoint x: 291, startPoint y: 200, endPoint x: 293, endPoint y: 195, distance: 5.1
click at [293, 195] on div at bounding box center [293, 193] width 40 height 22
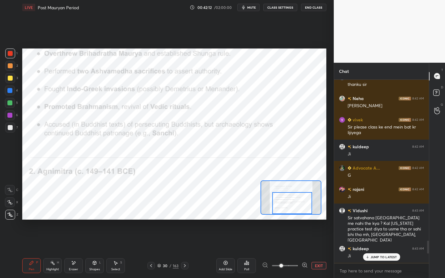
click at [299, 207] on div at bounding box center [292, 203] width 40 height 22
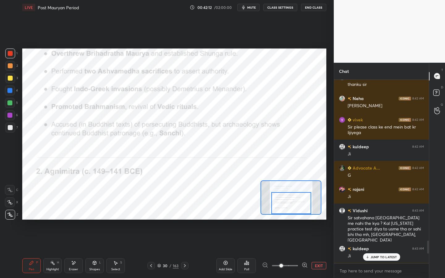
click at [297, 205] on div at bounding box center [292, 203] width 40 height 22
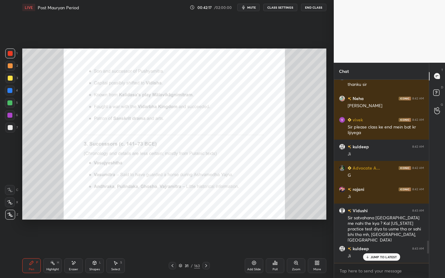
click at [298, 221] on div "Zoom" at bounding box center [296, 266] width 19 height 15
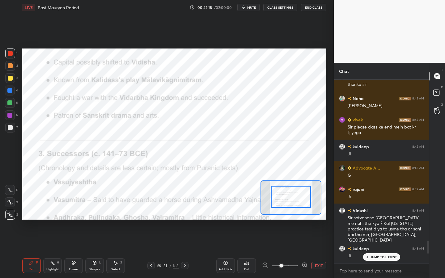
drag, startPoint x: 293, startPoint y: 200, endPoint x: 293, endPoint y: 194, distance: 5.9
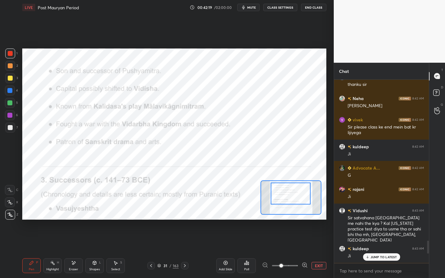
click at [292, 193] on div at bounding box center [291, 194] width 40 height 22
drag, startPoint x: 289, startPoint y: 192, endPoint x: 288, endPoint y: 198, distance: 6.6
click at [288, 198] on div at bounding box center [291, 194] width 40 height 22
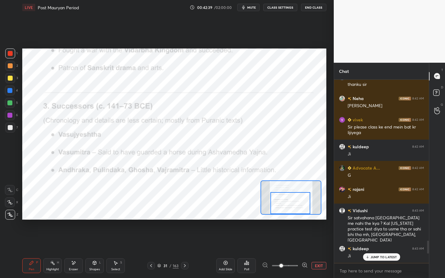
drag, startPoint x: 288, startPoint y: 196, endPoint x: 288, endPoint y: 201, distance: 5.0
click at [289, 202] on div at bounding box center [291, 203] width 40 height 22
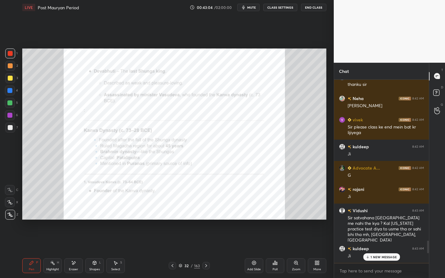
click at [293, 221] on div "Zoom" at bounding box center [296, 269] width 8 height 3
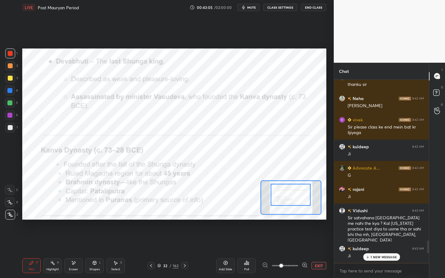
click at [286, 189] on div at bounding box center [291, 195] width 40 height 22
click at [327, 57] on div "Setting up your live class Poll for secs No correct answer Start poll" at bounding box center [174, 134] width 309 height 239
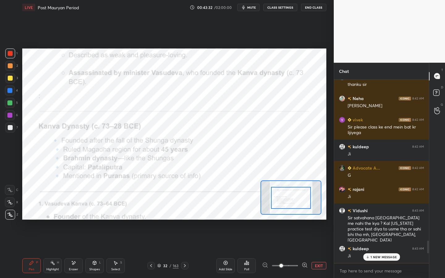
click at [295, 195] on div at bounding box center [291, 198] width 40 height 22
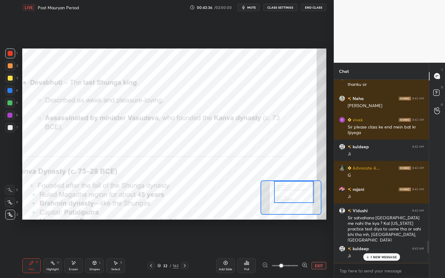
drag, startPoint x: 285, startPoint y: 195, endPoint x: 289, endPoint y: 185, distance: 10.8
click at [289, 185] on div at bounding box center [294, 192] width 40 height 22
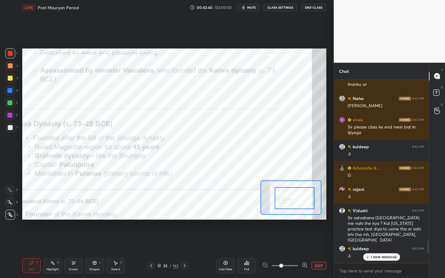
drag, startPoint x: 297, startPoint y: 182, endPoint x: 297, endPoint y: 187, distance: 5.3
click at [298, 188] on div at bounding box center [295, 198] width 40 height 22
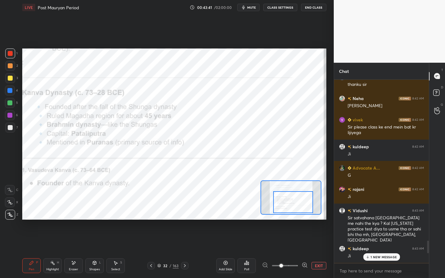
click at [293, 191] on div at bounding box center [293, 202] width 40 height 22
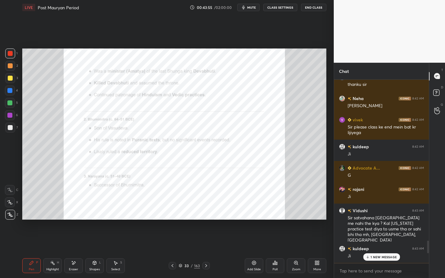
drag, startPoint x: 292, startPoint y: 263, endPoint x: 295, endPoint y: 229, distance: 33.6
click at [292, 221] on div "Zoom" at bounding box center [296, 266] width 19 height 15
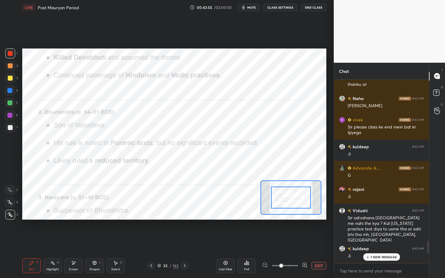
click at [293, 180] on div "Setting up your live class Poll for secs No correct answer Start poll" at bounding box center [174, 134] width 304 height 171
drag, startPoint x: 293, startPoint y: 201, endPoint x: 293, endPoint y: 195, distance: 5.3
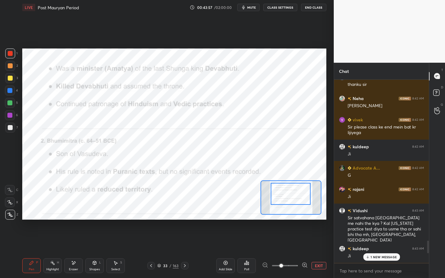
click at [293, 198] on div at bounding box center [291, 194] width 40 height 22
click at [297, 207] on div at bounding box center [291, 198] width 61 height 34
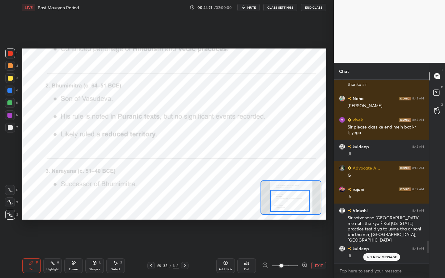
drag, startPoint x: 297, startPoint y: 207, endPoint x: 296, endPoint y: 211, distance: 4.3
click at [296, 211] on div at bounding box center [290, 201] width 40 height 22
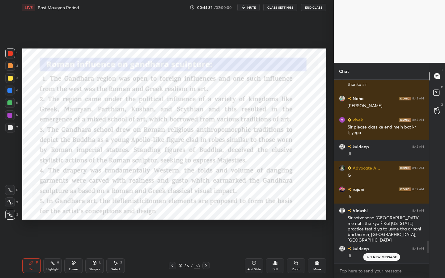
click at [198, 221] on div "163" at bounding box center [197, 266] width 6 height 6
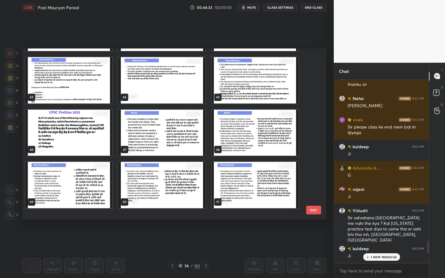
scroll to position [853, 0]
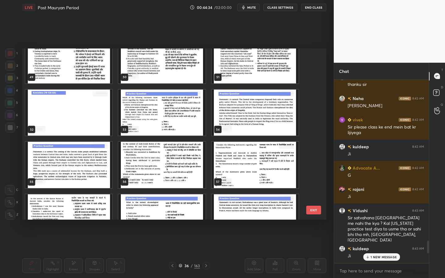
click at [172, 107] on img "grid" at bounding box center [161, 113] width 87 height 46
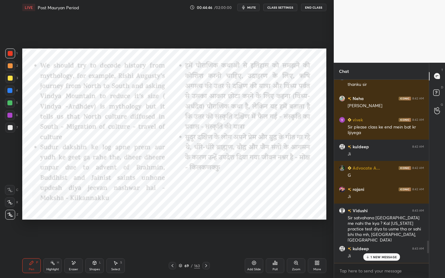
click at [199, 221] on div "163" at bounding box center [197, 266] width 6 height 6
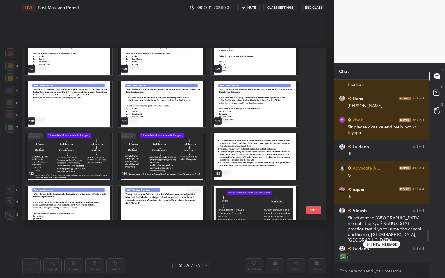
scroll to position [2238, 0]
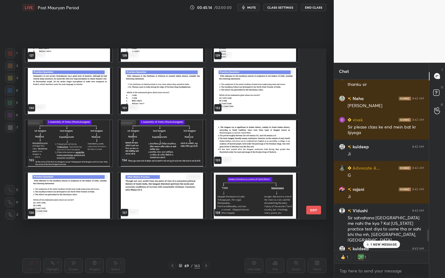
click at [383, 221] on div "1 NEW MESSAGE" at bounding box center [381, 244] width 37 height 7
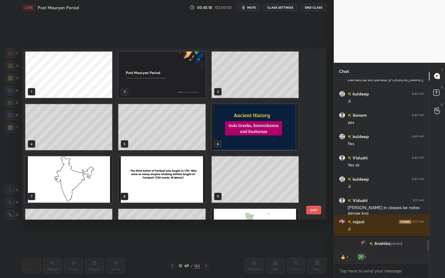
scroll to position [154, 0]
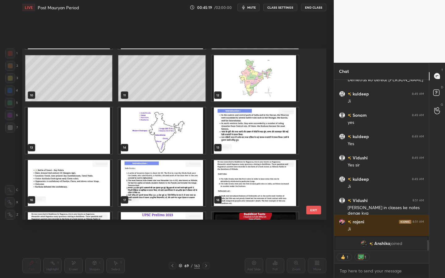
click at [177, 131] on img "grid" at bounding box center [161, 131] width 87 height 46
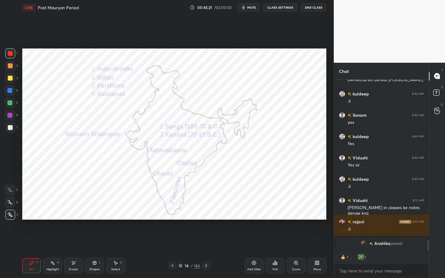
drag, startPoint x: 96, startPoint y: 264, endPoint x: 96, endPoint y: 258, distance: 6.3
click at [96, 221] on icon at bounding box center [94, 263] width 5 height 5
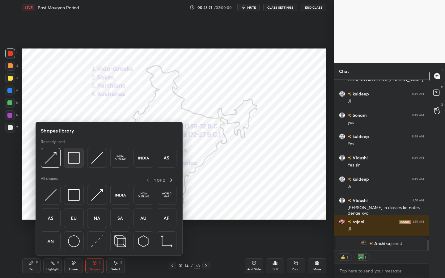
click at [73, 150] on div at bounding box center [74, 158] width 20 height 20
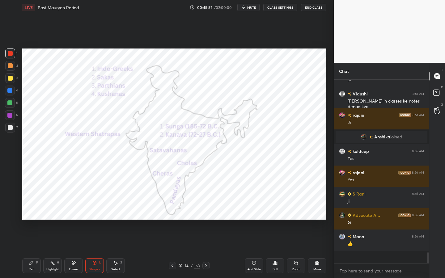
scroll to position [2735, 0]
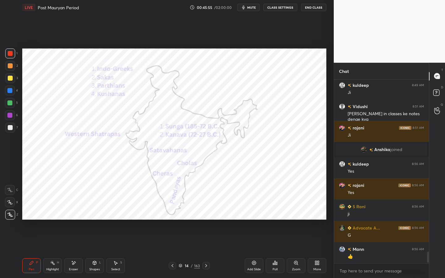
click at [79, 221] on div "Eraser" at bounding box center [73, 266] width 19 height 15
click at [10, 217] on div "Erase all" at bounding box center [10, 215] width 10 height 10
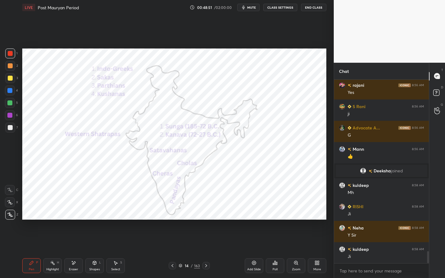
scroll to position [2656, 0]
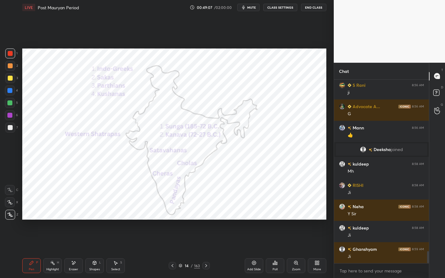
click at [198, 221] on div "163" at bounding box center [197, 266] width 6 height 6
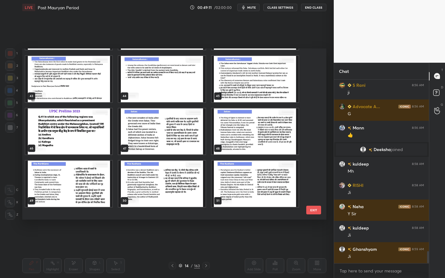
scroll to position [630, 0]
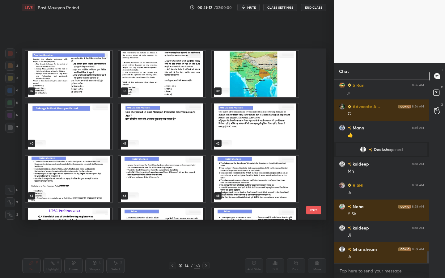
click at [227, 175] on img "grid" at bounding box center [255, 179] width 87 height 46
click at [68, 169] on img "grid" at bounding box center [68, 179] width 87 height 46
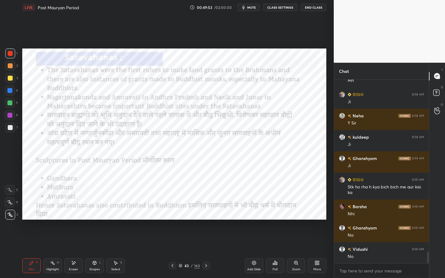
scroll to position [2768, 0]
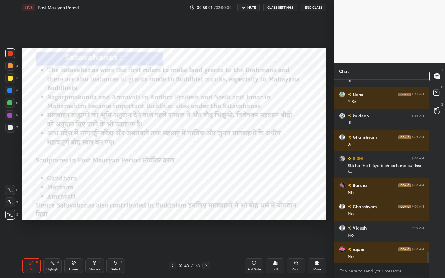
drag, startPoint x: 252, startPoint y: 263, endPoint x: 248, endPoint y: 251, distance: 13.3
click at [252, 221] on icon at bounding box center [254, 263] width 5 height 5
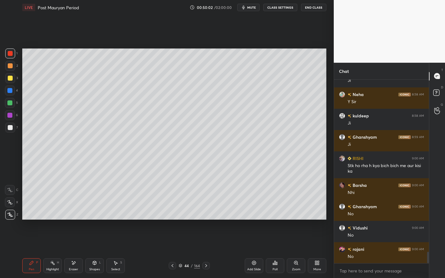
click at [13, 77] on div at bounding box center [10, 78] width 10 height 10
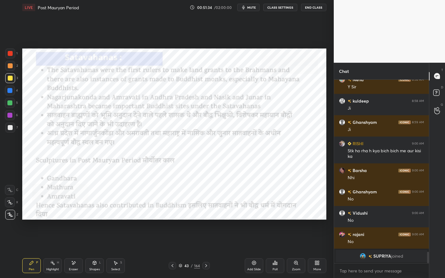
click at [15, 56] on div "1" at bounding box center [11, 54] width 12 height 10
click at [74, 221] on div "Eraser" at bounding box center [73, 269] width 9 height 3
click at [10, 217] on div "Erase all" at bounding box center [10, 215] width 10 height 10
click at [97, 221] on div "Shapes L" at bounding box center [94, 266] width 19 height 15
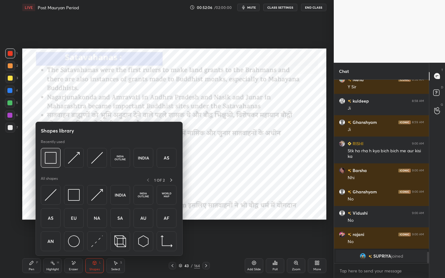
click at [51, 160] on img at bounding box center [51, 158] width 12 height 12
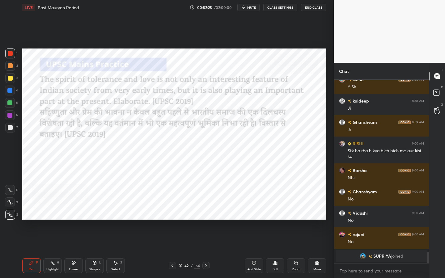
click at [93, 221] on icon at bounding box center [94, 263] width 3 height 4
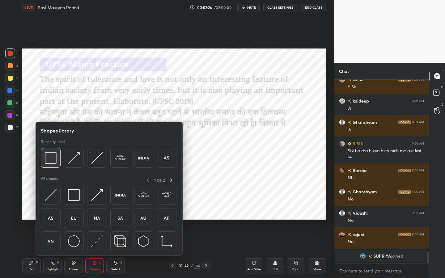
click at [56, 157] on img at bounding box center [51, 158] width 12 height 12
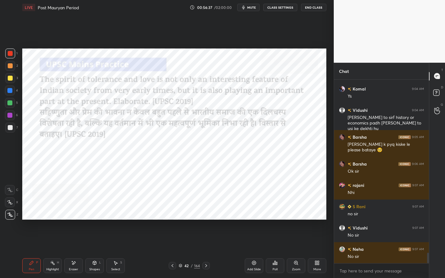
scroll to position [3007, 0]
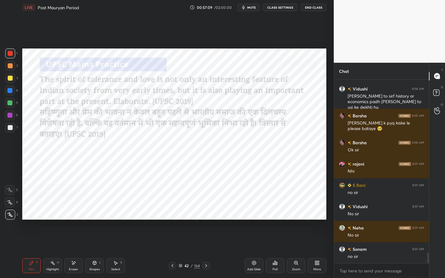
click at [96, 221] on icon at bounding box center [94, 263] width 5 height 5
click at [72, 221] on icon at bounding box center [73, 263] width 5 height 5
click at [11, 211] on div "Erase all" at bounding box center [10, 215] width 10 height 10
click at [101, 221] on div "Shapes L" at bounding box center [94, 266] width 19 height 15
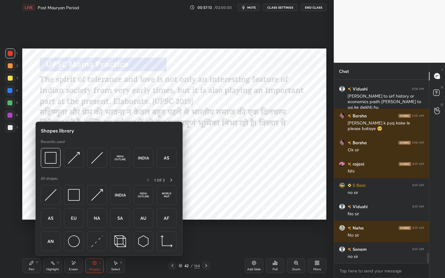
click at [61, 155] on div at bounding box center [109, 159] width 136 height 23
click at [59, 155] on div at bounding box center [51, 158] width 20 height 20
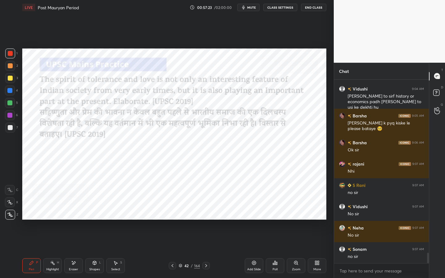
drag, startPoint x: 91, startPoint y: 263, endPoint x: 91, endPoint y: 258, distance: 4.9
click at [91, 221] on div "Shapes L" at bounding box center [94, 266] width 19 height 15
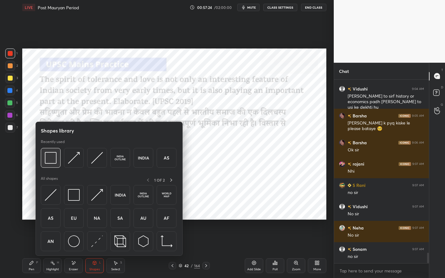
click at [58, 160] on div at bounding box center [51, 158] width 20 height 20
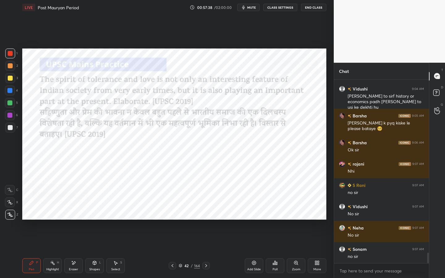
click at [114, 221] on div "Select S" at bounding box center [115, 266] width 19 height 15
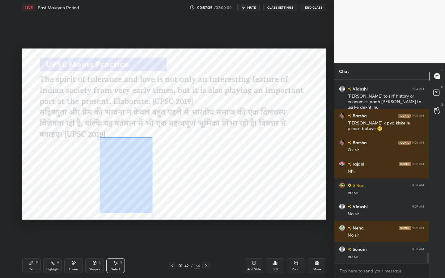
drag, startPoint x: 100, startPoint y: 138, endPoint x: 147, endPoint y: 207, distance: 84.6
click at [152, 213] on div "0 ° Undo Copy Duplicate Duplicate to new slide Delete" at bounding box center [174, 134] width 304 height 171
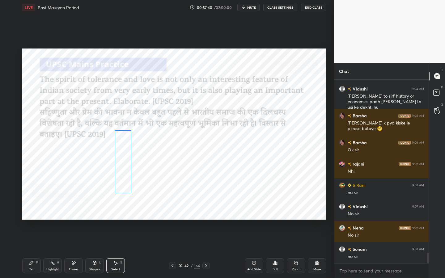
drag, startPoint x: 127, startPoint y: 161, endPoint x: 145, endPoint y: 184, distance: 28.6
click at [130, 159] on div "0 ° Undo Copy Duplicate Duplicate to new slide Delete" at bounding box center [174, 134] width 304 height 171
click at [158, 202] on div "0 ° Undo Copy Duplicate Duplicate to new slide Delete" at bounding box center [174, 134] width 304 height 171
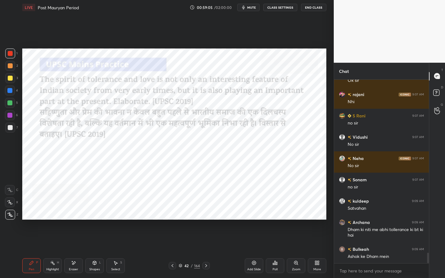
scroll to position [3098, 0]
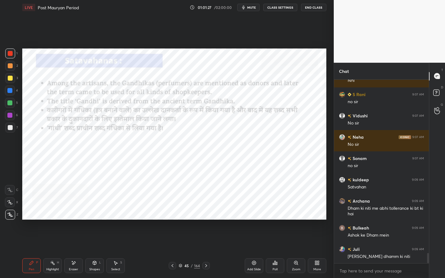
click at [97, 221] on div "Shapes L" at bounding box center [94, 266] width 19 height 15
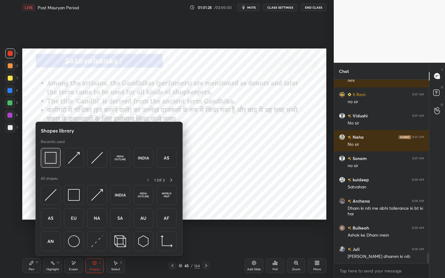
click at [54, 160] on img at bounding box center [51, 158] width 12 height 12
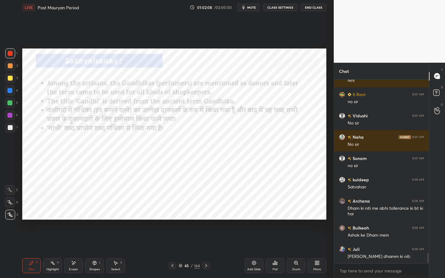
scroll to position [3119, 0]
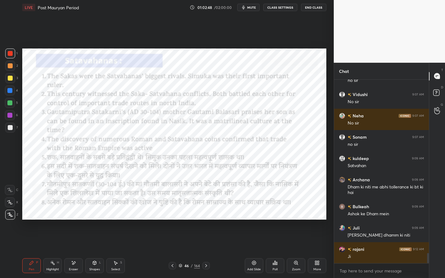
click at [70, 221] on div "Pen P Highlight H Eraser Shapes L Select S 46 / 164 Add Slide Poll Zoom More" at bounding box center [174, 266] width 304 height 25
click at [71, 221] on div "Eraser" at bounding box center [73, 269] width 9 height 3
click at [12, 216] on span "Erase all" at bounding box center [9, 215] width 9 height 4
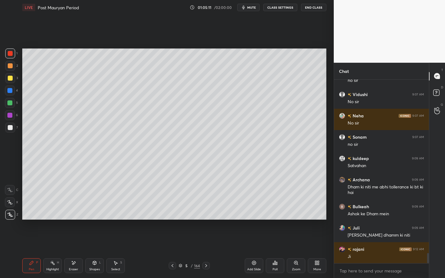
click at [12, 126] on div at bounding box center [10, 128] width 10 height 10
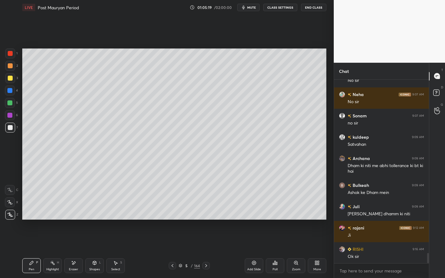
scroll to position [3162, 0]
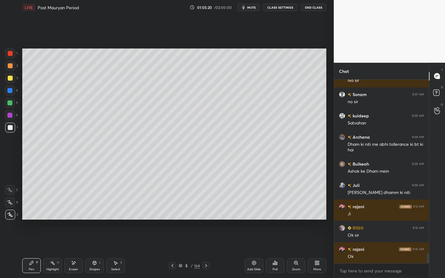
click at [252, 7] on span "mute" at bounding box center [251, 7] width 9 height 4
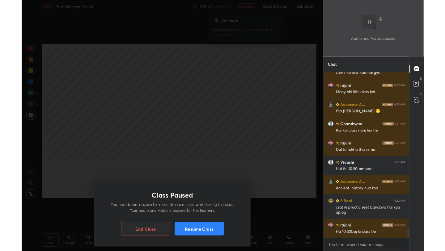
scroll to position [3505, 0]
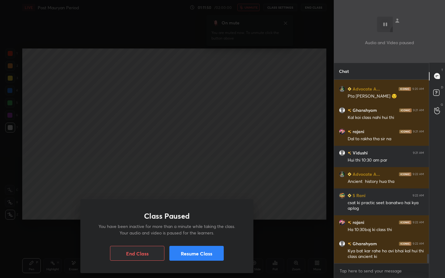
click at [209, 221] on button "Resume Class" at bounding box center [196, 253] width 54 height 15
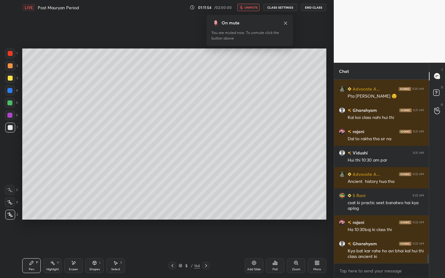
click at [254, 7] on span "unmute" at bounding box center [251, 7] width 13 height 4
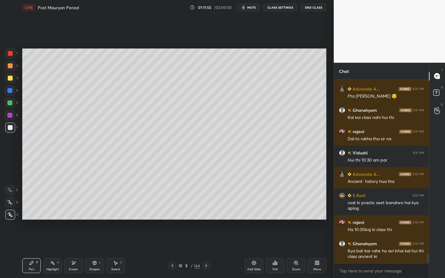
click at [311, 221] on div "Add Slide Poll Zoom More" at bounding box center [286, 266] width 82 height 35
click at [320, 221] on div "Add Slide Poll Zoom More" at bounding box center [286, 266] width 82 height 35
click at [319, 221] on icon at bounding box center [317, 263] width 5 height 5
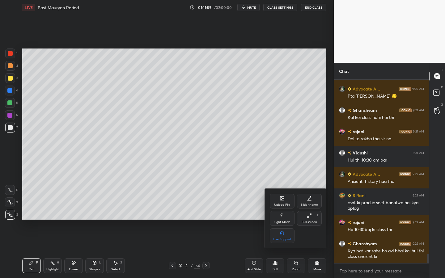
click at [315, 221] on div "Full screen" at bounding box center [309, 222] width 15 height 3
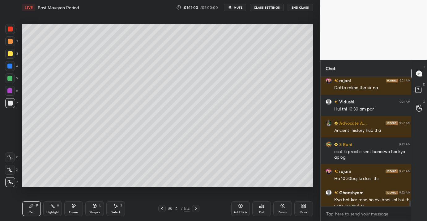
scroll to position [2, 2]
type textarea "x"
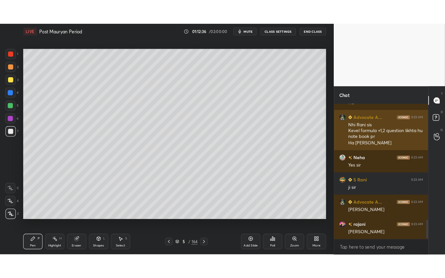
scroll to position [795, 0]
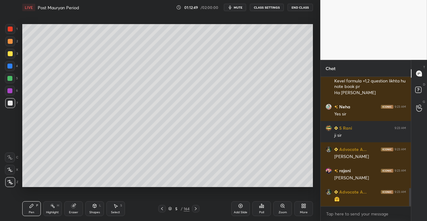
click at [294, 213] on div "Add Slide Poll Zoom More" at bounding box center [272, 209] width 82 height 35
click at [300, 212] on div "More" at bounding box center [304, 212] width 8 height 3
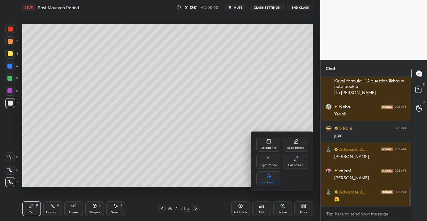
click at [297, 165] on div "Full screen" at bounding box center [295, 165] width 15 height 3
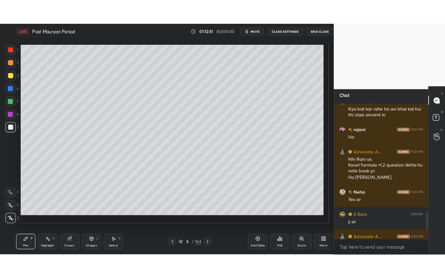
scroll to position [0, 0]
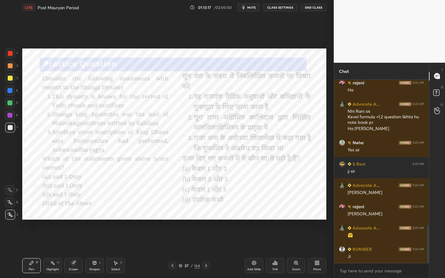
click at [10, 52] on div at bounding box center [10, 53] width 5 height 5
click at [282, 221] on div "Poll" at bounding box center [275, 266] width 19 height 15
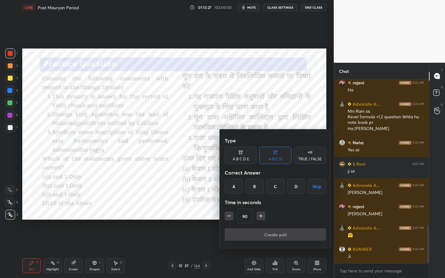
click at [279, 221] on div at bounding box center [222, 139] width 445 height 278
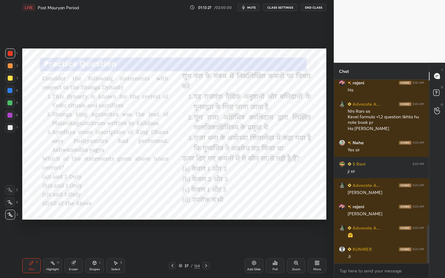
click at [277, 221] on div "Type A B C D E A B C D TRUE / FALSE Correct Answer A B C D Skip Time in seconds…" at bounding box center [222, 139] width 445 height 278
click at [276, 221] on div "Poll" at bounding box center [275, 266] width 19 height 15
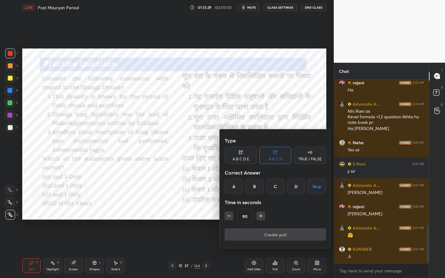
click at [293, 190] on div "D" at bounding box center [296, 186] width 18 height 15
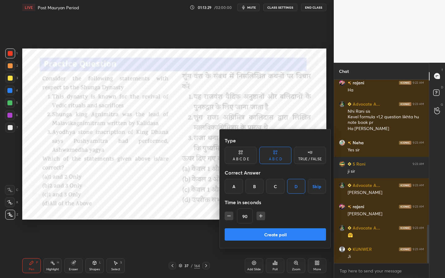
click at [267, 221] on button "Create poll" at bounding box center [275, 235] width 101 height 12
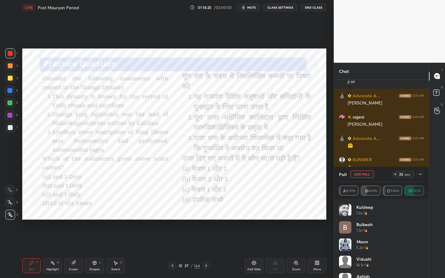
scroll to position [757, 0]
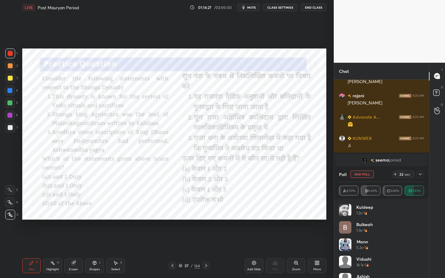
click at [421, 174] on icon at bounding box center [420, 174] width 5 height 5
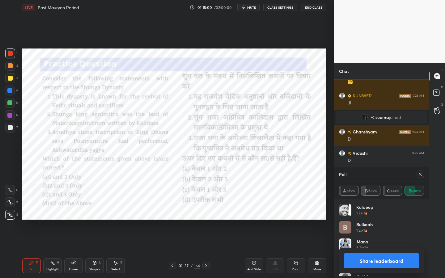
scroll to position [72, 83]
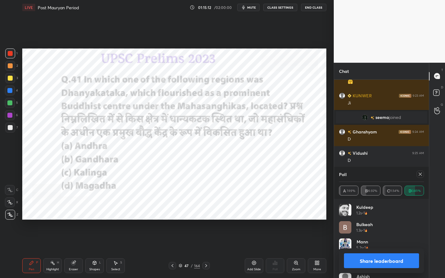
click at [419, 176] on icon at bounding box center [420, 174] width 5 height 5
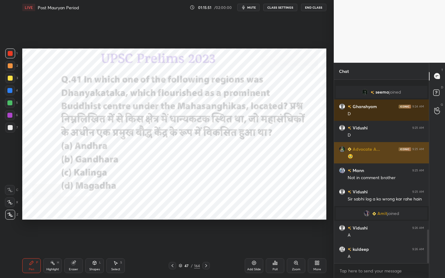
scroll to position [817, 0]
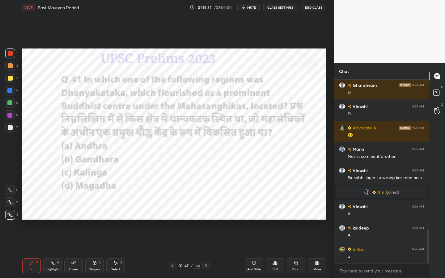
drag, startPoint x: 97, startPoint y: 269, endPoint x: 96, endPoint y: 260, distance: 8.8
click at [97, 221] on div "Shapes" at bounding box center [94, 269] width 11 height 3
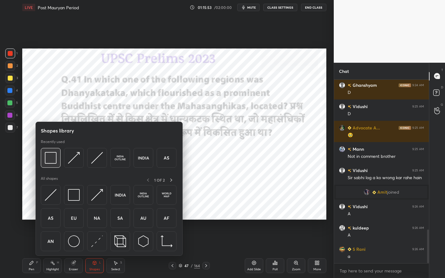
click at [47, 154] on img at bounding box center [51, 158] width 12 height 12
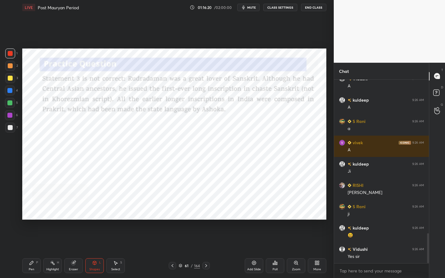
scroll to position [966, 0]
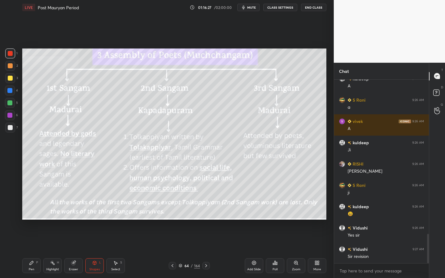
click at [195, 221] on div "164" at bounding box center [197, 266] width 6 height 6
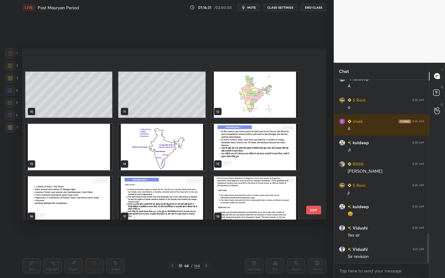
scroll to position [182, 0]
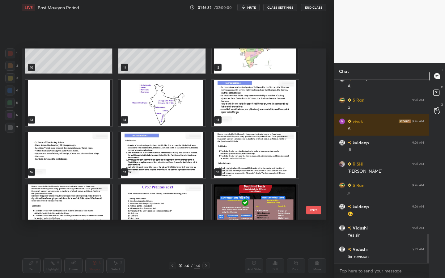
click at [179, 103] on img "grid" at bounding box center [161, 103] width 87 height 46
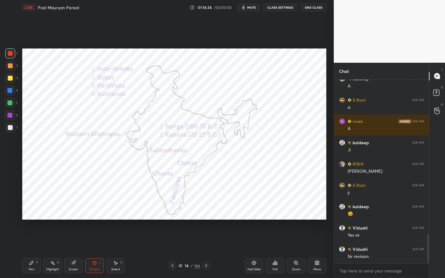
click at [71, 221] on div "Eraser" at bounding box center [73, 266] width 19 height 15
click at [8, 217] on span "Erase all" at bounding box center [9, 215] width 9 height 4
click at [258, 221] on div "Add Slide" at bounding box center [254, 266] width 19 height 15
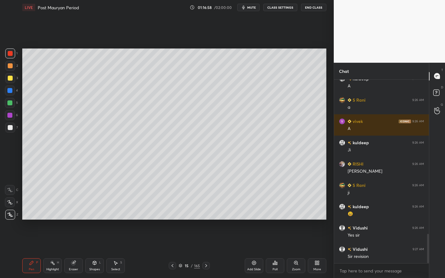
click at [7, 74] on div at bounding box center [10, 78] width 10 height 10
click at [11, 79] on div at bounding box center [10, 78] width 5 height 5
click at [97, 221] on div "Shapes L" at bounding box center [94, 266] width 19 height 15
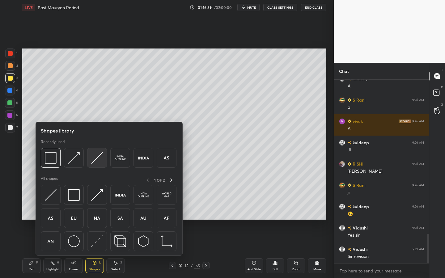
click at [92, 155] on img at bounding box center [97, 158] width 12 height 12
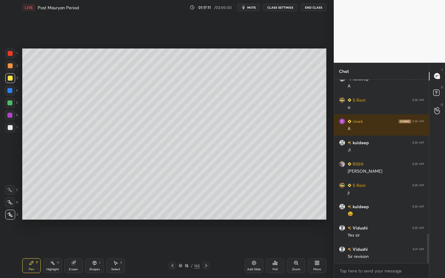
drag, startPoint x: 15, startPoint y: 129, endPoint x: 20, endPoint y: 126, distance: 6.1
click at [14, 129] on div at bounding box center [10, 128] width 10 height 10
click at [119, 221] on div "Select S" at bounding box center [115, 266] width 19 height 15
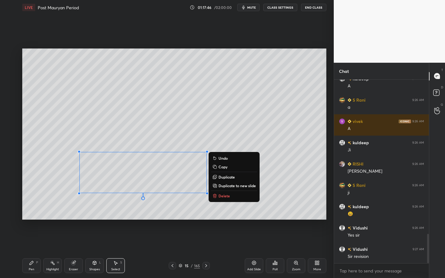
drag, startPoint x: 105, startPoint y: 185, endPoint x: 218, endPoint y: 215, distance: 116.9
click at [222, 221] on div "0 ° Undo Copy Duplicate Duplicate to new slide Delete Setting up your live clas…" at bounding box center [174, 134] width 309 height 239
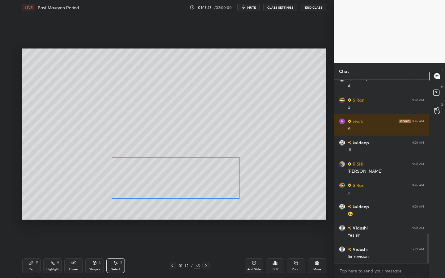
drag, startPoint x: 190, startPoint y: 187, endPoint x: 213, endPoint y: 191, distance: 23.0
click at [213, 192] on div "0 ° Undo Copy Duplicate Duplicate to new slide Delete" at bounding box center [174, 134] width 304 height 171
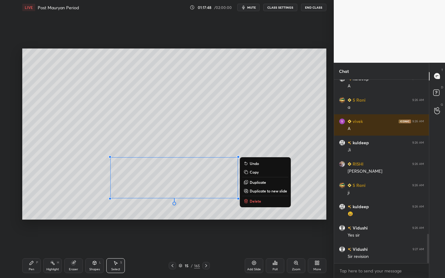
click at [207, 221] on div "0 ° Undo Copy Duplicate Duplicate to new slide Delete Setting up your live clas…" at bounding box center [174, 134] width 309 height 239
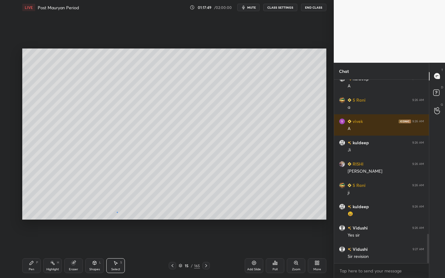
drag, startPoint x: 117, startPoint y: 212, endPoint x: 114, endPoint y: 208, distance: 5.3
click at [117, 213] on div "0 ° Undo Copy Duplicate Duplicate to new slide Delete" at bounding box center [174, 134] width 304 height 171
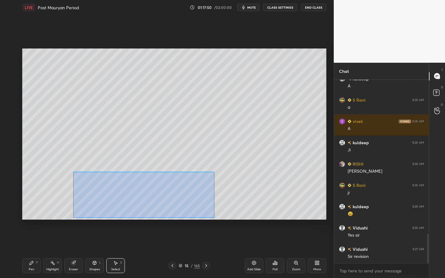
drag, startPoint x: 76, startPoint y: 173, endPoint x: 210, endPoint y: 215, distance: 140.8
click at [214, 217] on div "0 ° Undo Copy Duplicate Duplicate to new slide Delete" at bounding box center [174, 134] width 304 height 171
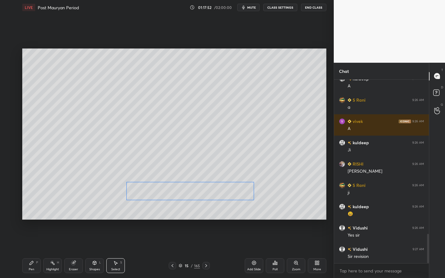
drag, startPoint x: 186, startPoint y: 190, endPoint x: 223, endPoint y: 197, distance: 37.1
click at [224, 195] on div "0 ° Undo Copy Duplicate Duplicate to new slide Delete" at bounding box center [174, 134] width 304 height 171
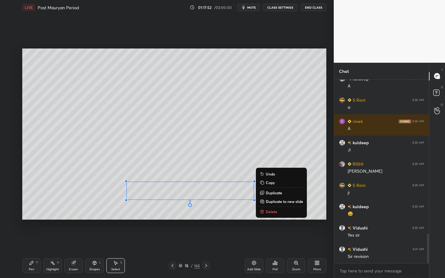
click at [215, 220] on div "0 ° Undo Copy Duplicate Duplicate to new slide Delete Setting up your live clas…" at bounding box center [174, 134] width 309 height 239
click at [215, 216] on div "0 ° Undo Copy Duplicate Duplicate to new slide Delete" at bounding box center [174, 134] width 304 height 171
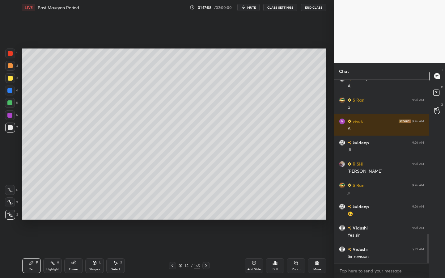
click at [13, 101] on div at bounding box center [10, 103] width 10 height 10
click at [96, 221] on icon at bounding box center [94, 263] width 3 height 4
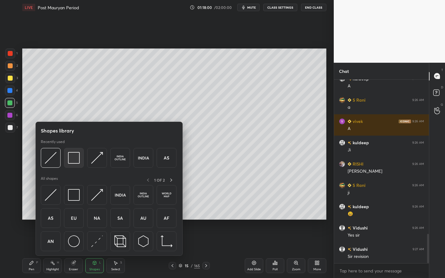
click at [73, 159] on img at bounding box center [74, 158] width 12 height 12
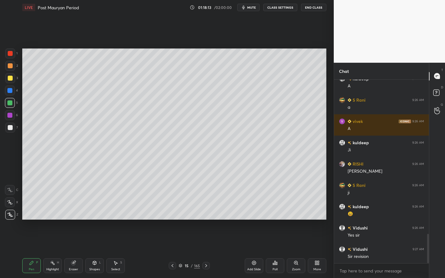
click at [8, 81] on div at bounding box center [10, 78] width 10 height 10
click at [256, 221] on div "Add Slide" at bounding box center [254, 266] width 19 height 15
click at [100, 221] on div "L" at bounding box center [100, 262] width 2 height 3
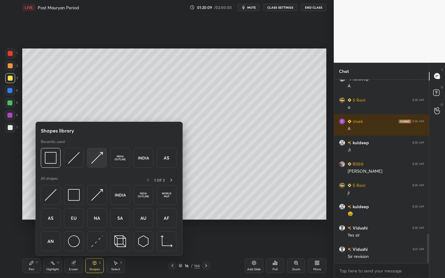
click at [95, 158] on img at bounding box center [97, 158] width 12 height 12
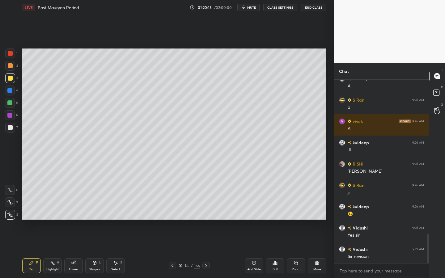
drag, startPoint x: 14, startPoint y: 127, endPoint x: 18, endPoint y: 125, distance: 4.6
click at [14, 127] on div at bounding box center [10, 128] width 10 height 10
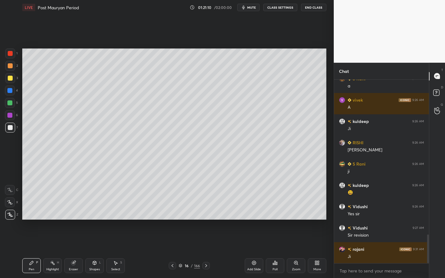
scroll to position [1009, 0]
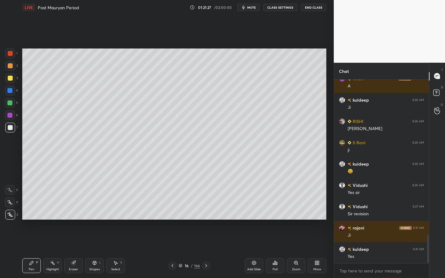
click at [12, 78] on div at bounding box center [10, 78] width 10 height 10
click at [94, 221] on div "Shapes L" at bounding box center [94, 266] width 19 height 15
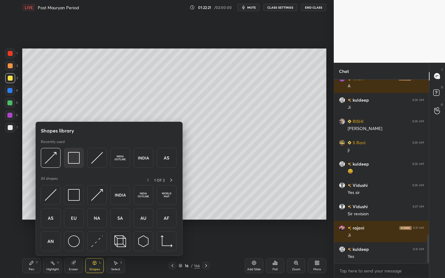
click at [73, 162] on img at bounding box center [74, 158] width 12 height 12
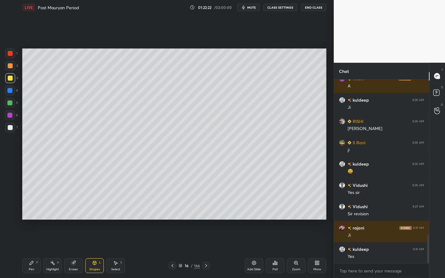
click at [6, 101] on div at bounding box center [10, 103] width 10 height 10
click at [254, 221] on div "Add Slide" at bounding box center [254, 266] width 19 height 15
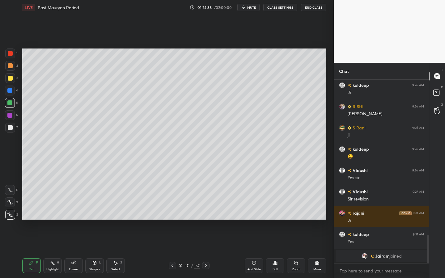
scroll to position [940, 0]
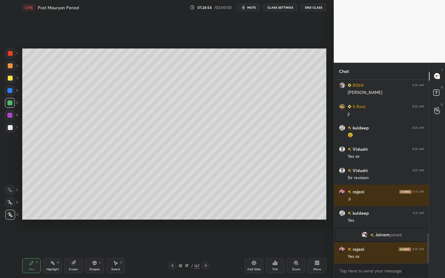
click at [113, 221] on div "Select" at bounding box center [115, 269] width 9 height 3
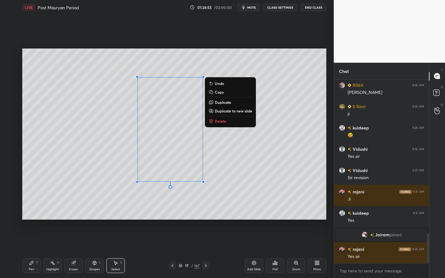
drag, startPoint x: 131, startPoint y: 67, endPoint x: 246, endPoint y: 208, distance: 181.8
click at [254, 221] on div "0 ° Undo Copy Duplicate Duplicate to new slide Delete Setting up your live clas…" at bounding box center [174, 134] width 309 height 239
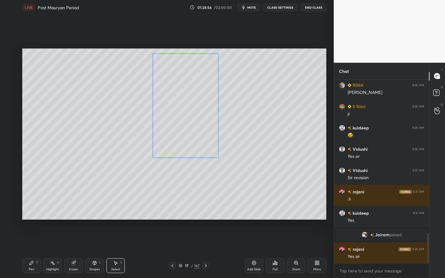
drag, startPoint x: 201, startPoint y: 155, endPoint x: 232, endPoint y: 144, distance: 32.8
click at [216, 132] on div "0 ° Undo Copy Duplicate Duplicate to new slide Delete" at bounding box center [174, 134] width 304 height 171
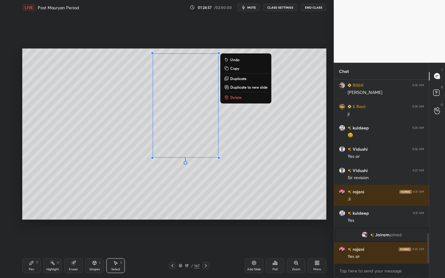
click at [262, 169] on div "0 ° Undo Copy Duplicate Duplicate to new slide Delete" at bounding box center [174, 134] width 304 height 171
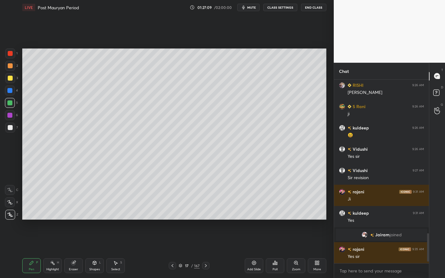
scroll to position [182, 93]
click at [163, 221] on div "Setting up your live class Poll for secs No correct answer Start poll" at bounding box center [174, 134] width 309 height 239
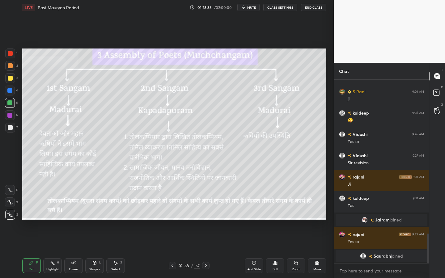
drag, startPoint x: 99, startPoint y: 266, endPoint x: 98, endPoint y: 258, distance: 7.4
click at [99, 221] on div "Shapes L" at bounding box center [94, 266] width 19 height 15
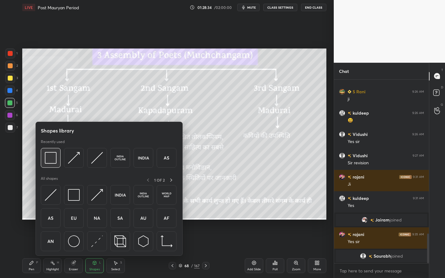
click at [54, 155] on img at bounding box center [51, 158] width 12 height 12
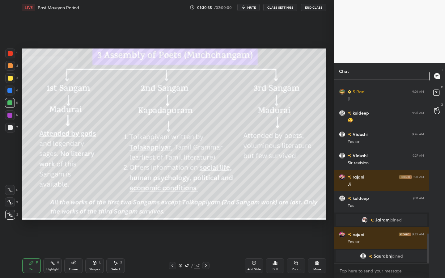
click at [253, 221] on div "Add Slide" at bounding box center [254, 269] width 14 height 3
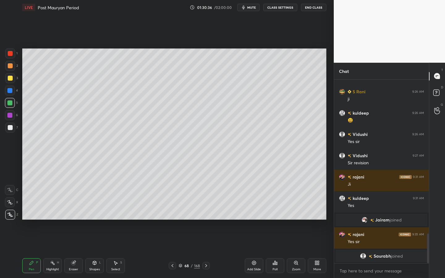
click at [12, 80] on div at bounding box center [10, 78] width 5 height 5
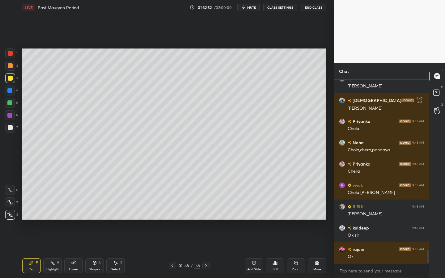
scroll to position [2316, 0]
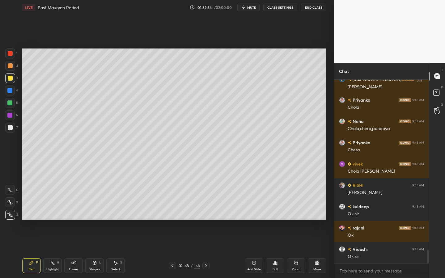
click at [255, 221] on icon at bounding box center [254, 263] width 4 height 4
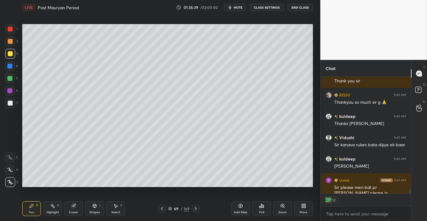
scroll to position [127, 88]
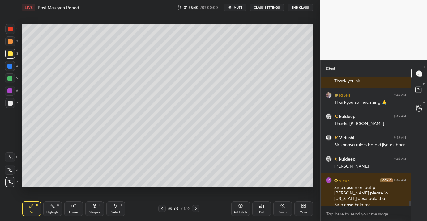
click at [300, 8] on button "End Class" at bounding box center [300, 7] width 25 height 7
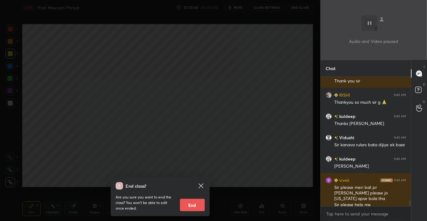
scroll to position [2828, 0]
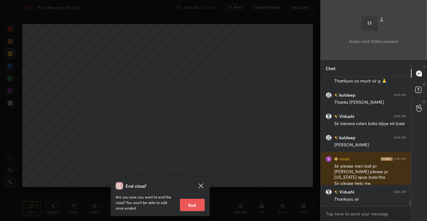
click at [203, 203] on button "End" at bounding box center [192, 205] width 25 height 12
type textarea "x"
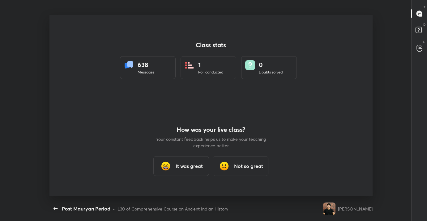
scroll to position [0, 0]
